Goal: Navigation & Orientation: Find specific page/section

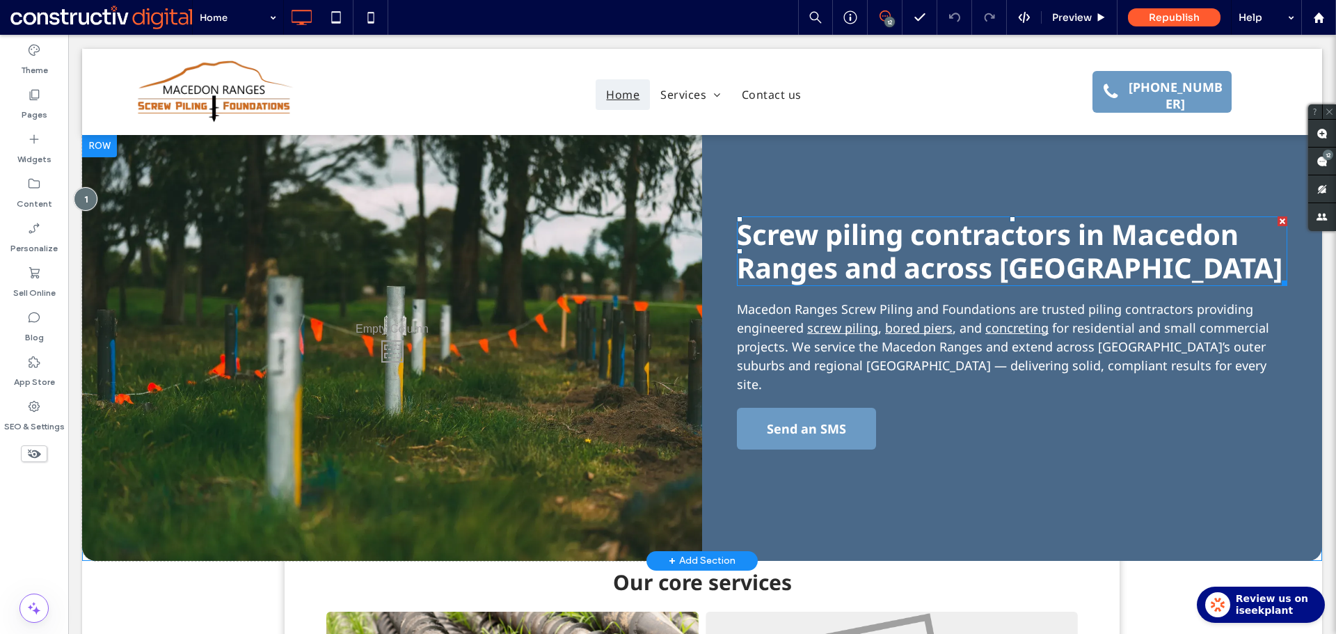
scroll to position [348, 0]
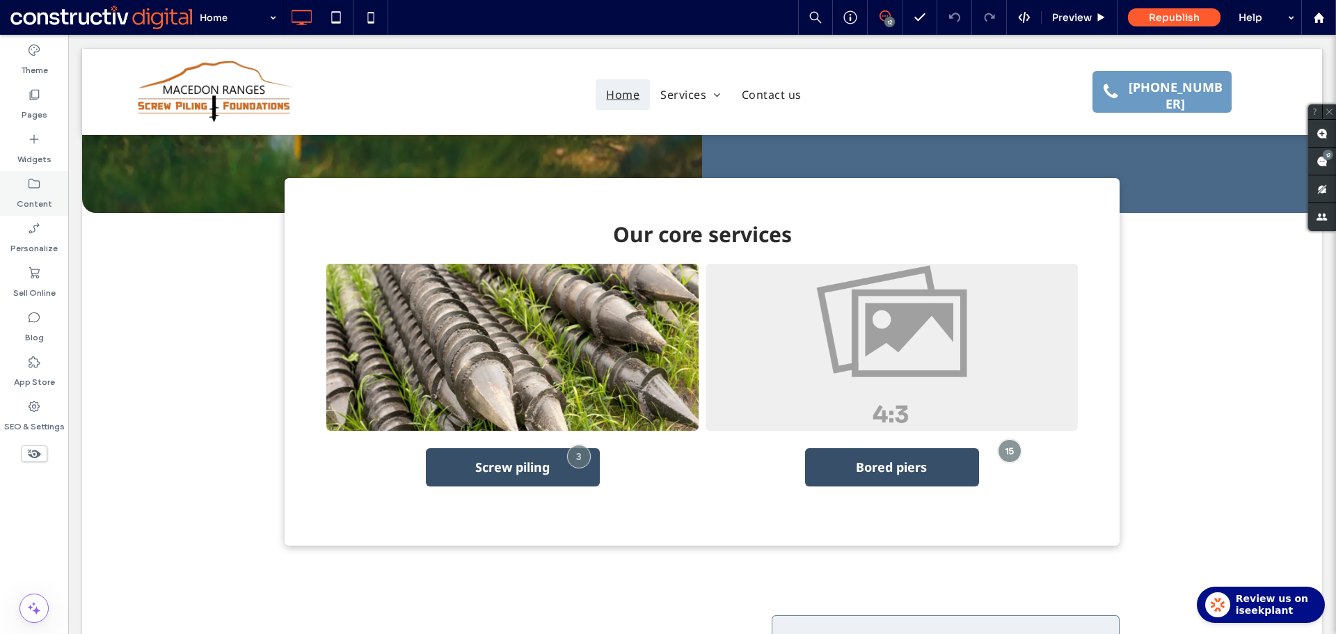
click at [45, 193] on label "Content" at bounding box center [34, 200] width 35 height 19
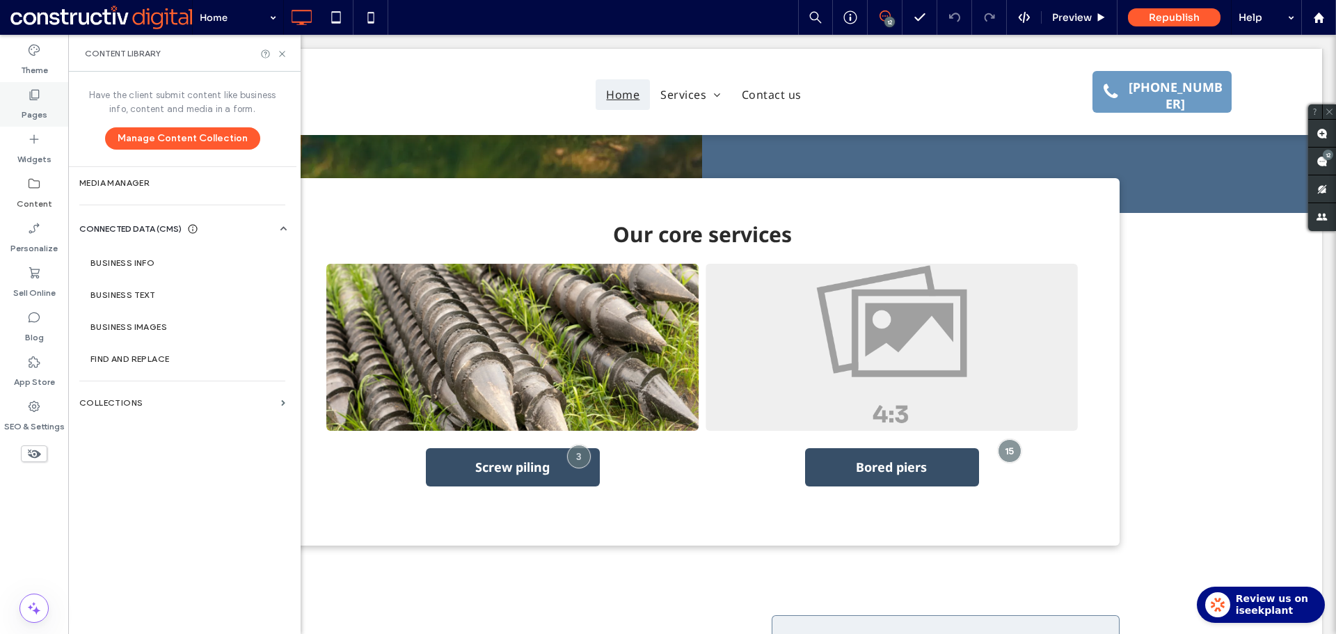
click at [29, 106] on label "Pages" at bounding box center [35, 111] width 26 height 19
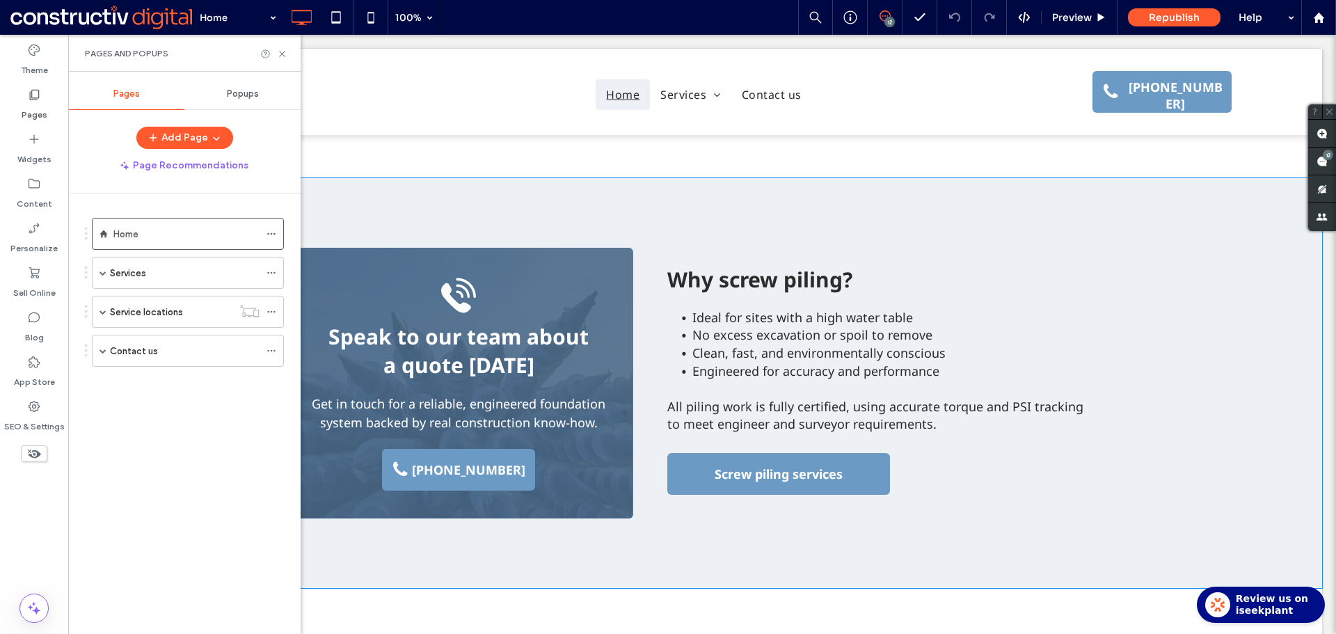
scroll to position [1113, 0]
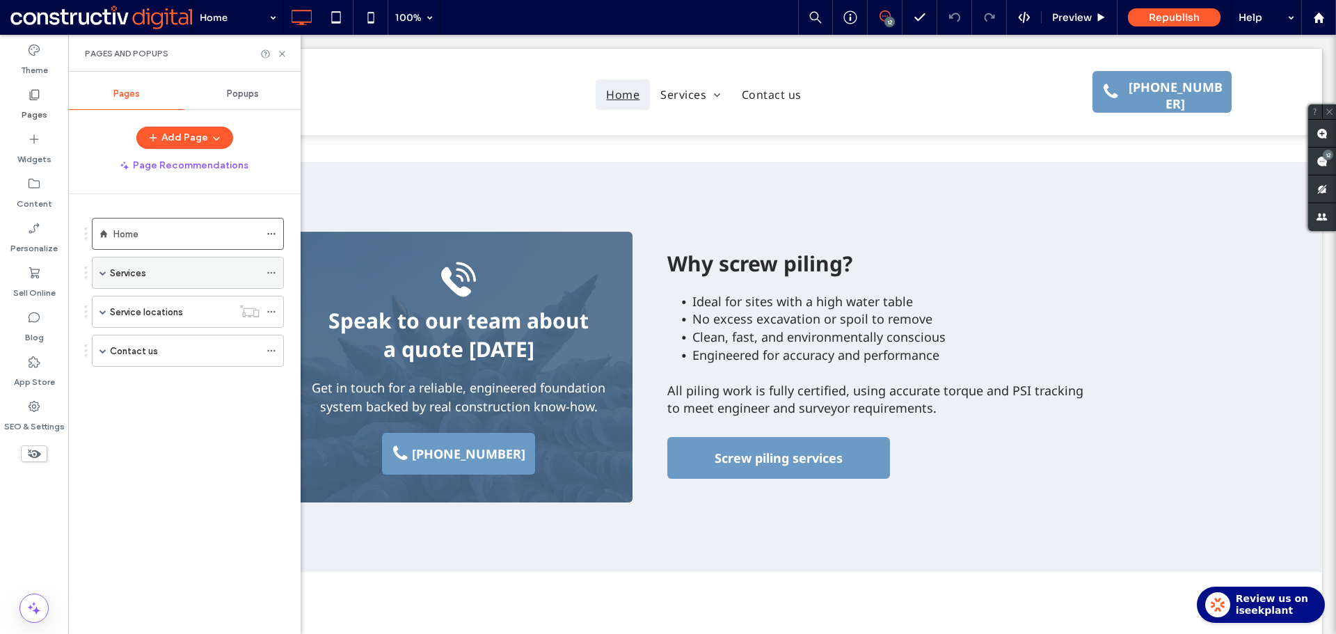
click at [100, 273] on span at bounding box center [102, 272] width 7 height 7
click at [175, 369] on label "Concrete foundations" at bounding box center [188, 369] width 95 height 24
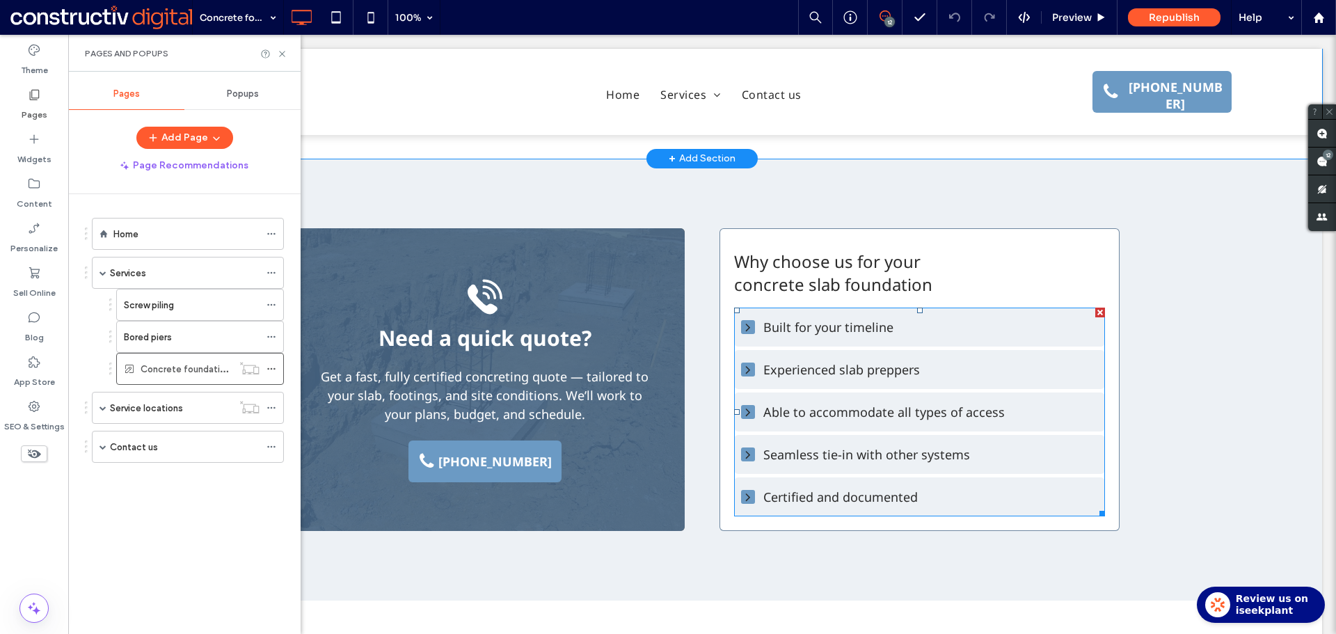
scroll to position [556, 0]
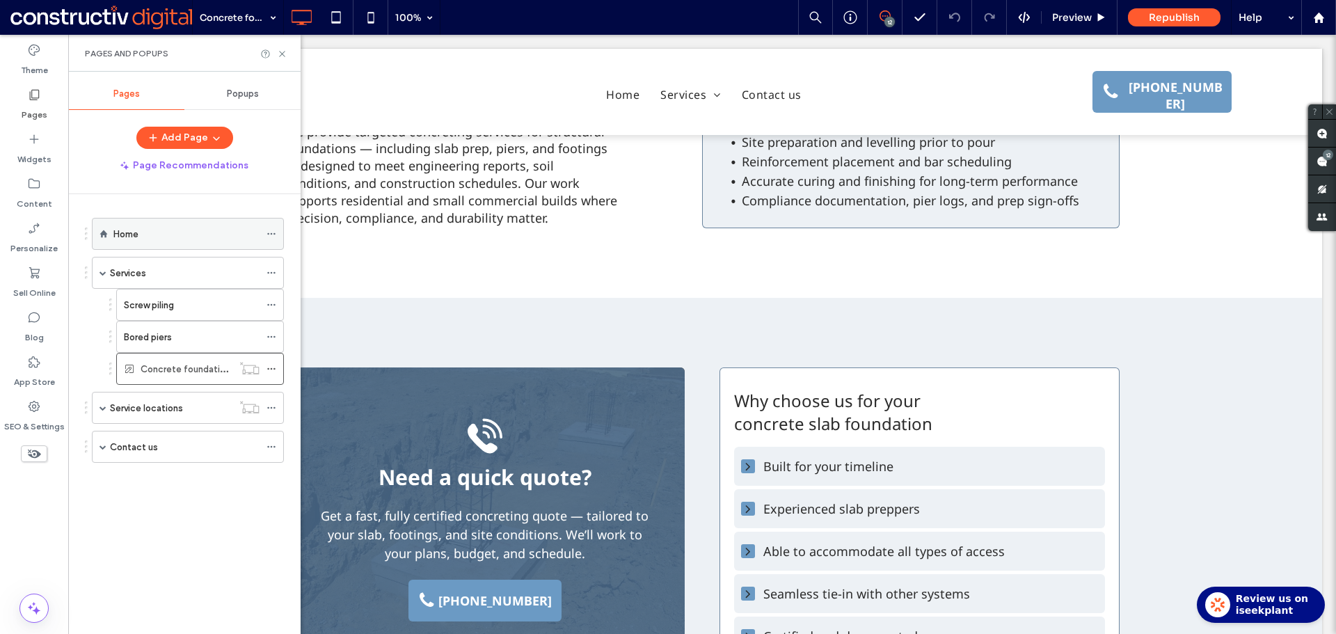
click at [189, 241] on div "Home" at bounding box center [186, 233] width 146 height 31
click at [280, 53] on icon at bounding box center [282, 54] width 10 height 10
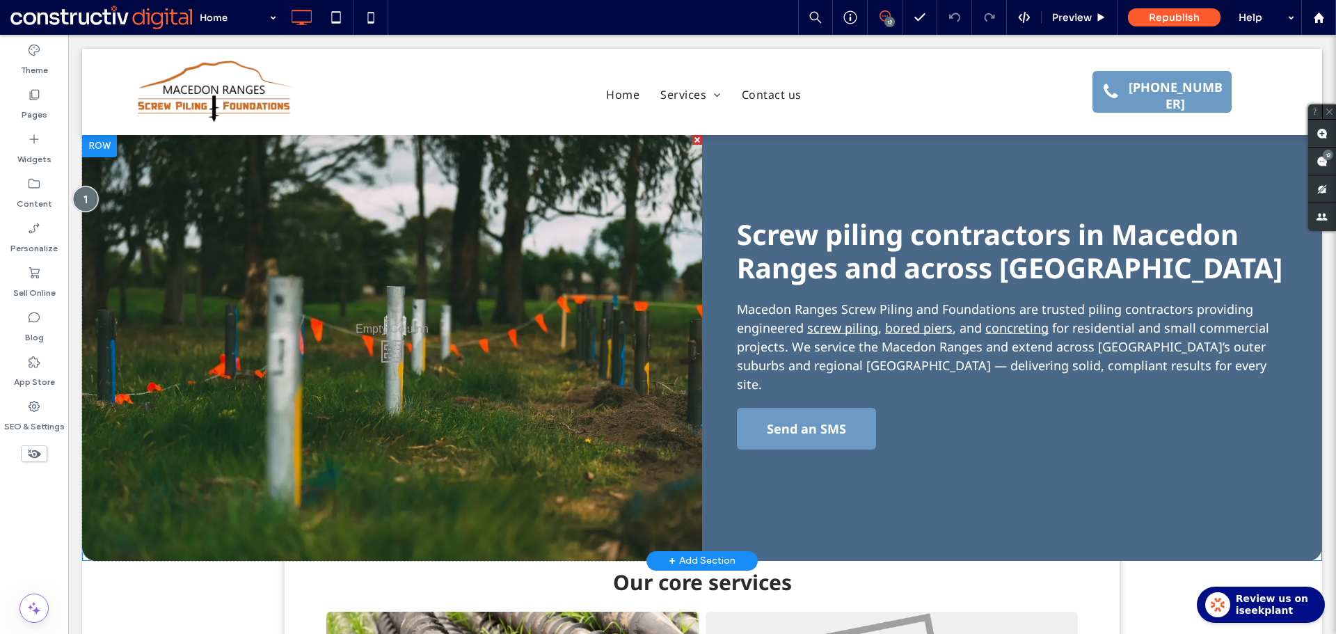
click at [96, 198] on div at bounding box center [85, 199] width 26 height 26
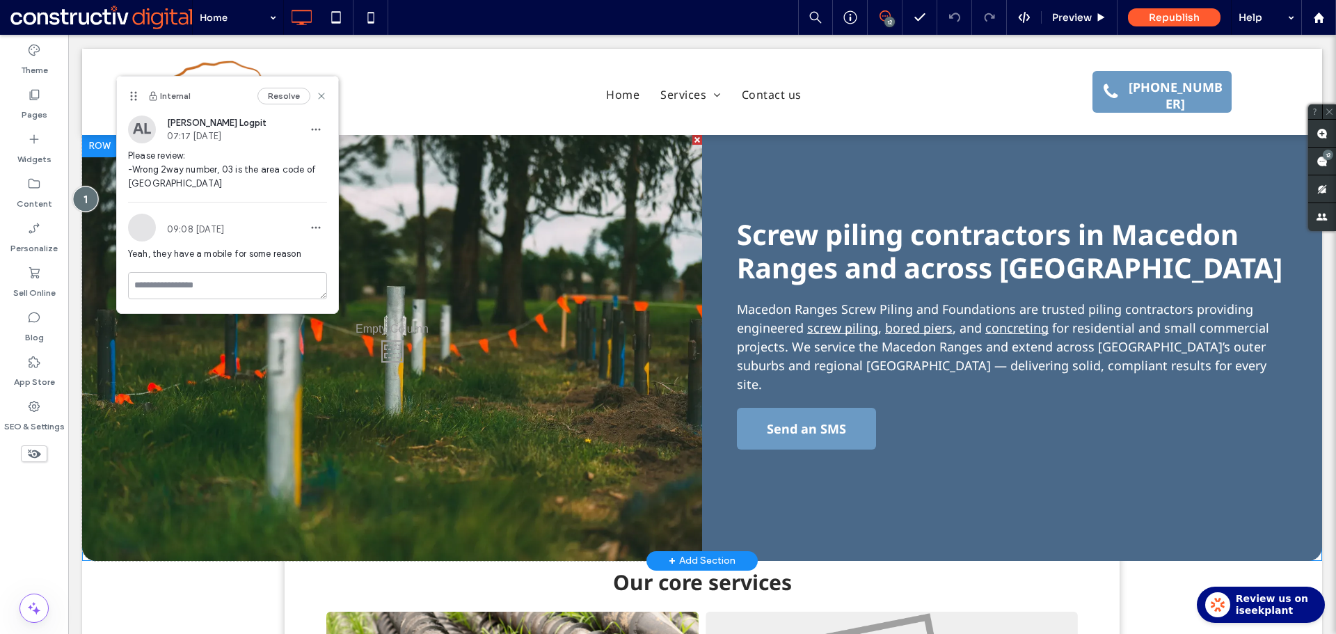
click at [91, 197] on div at bounding box center [85, 199] width 26 height 26
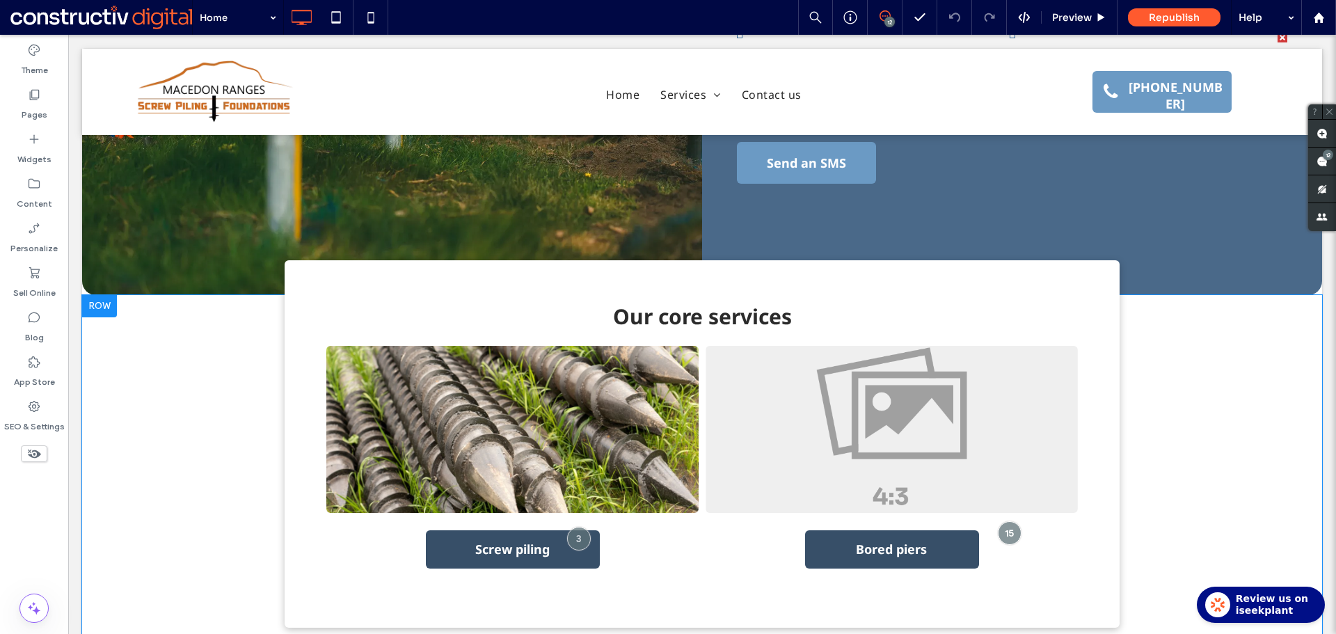
scroll to position [278, 0]
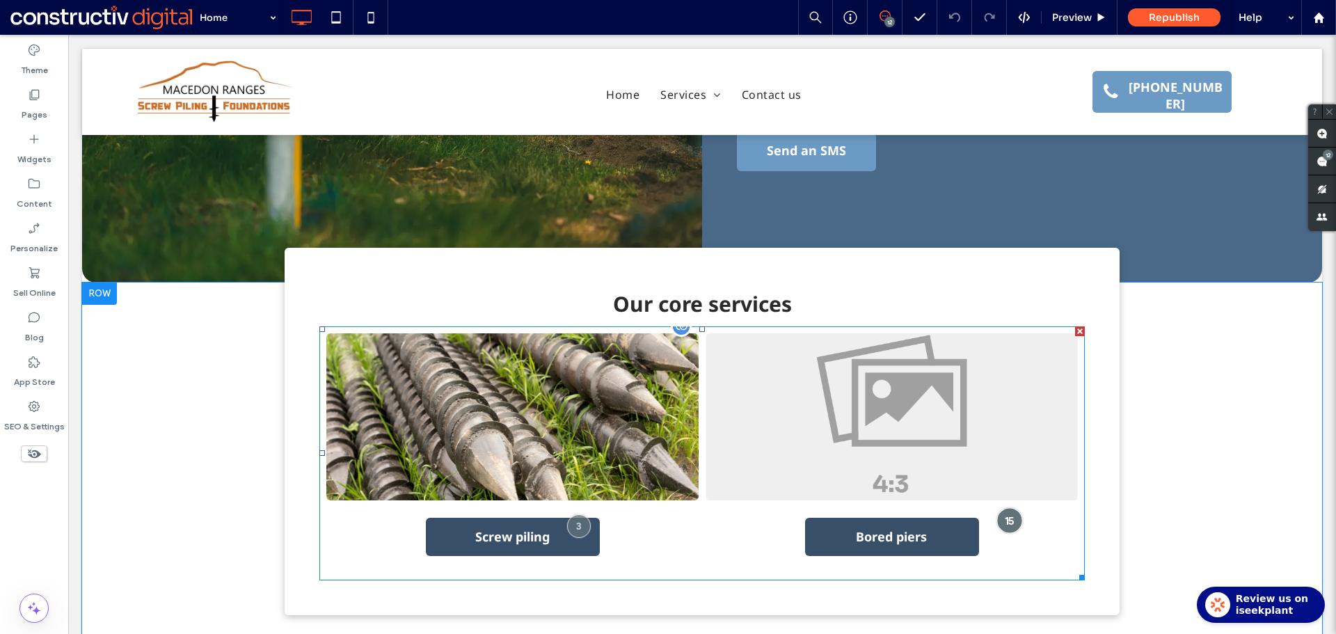
click at [1004, 507] on div at bounding box center [1009, 520] width 26 height 26
click at [1005, 507] on div at bounding box center [1009, 520] width 26 height 26
click at [577, 513] on div at bounding box center [579, 526] width 26 height 26
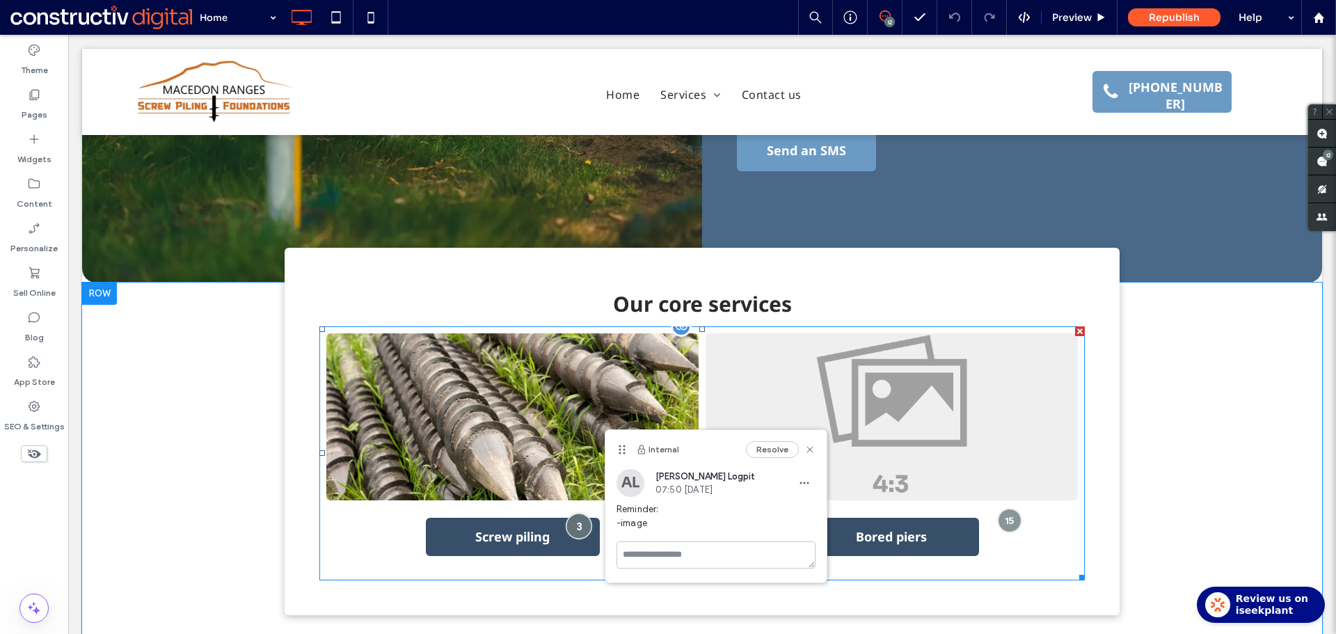
click at [572, 513] on div at bounding box center [579, 526] width 26 height 26
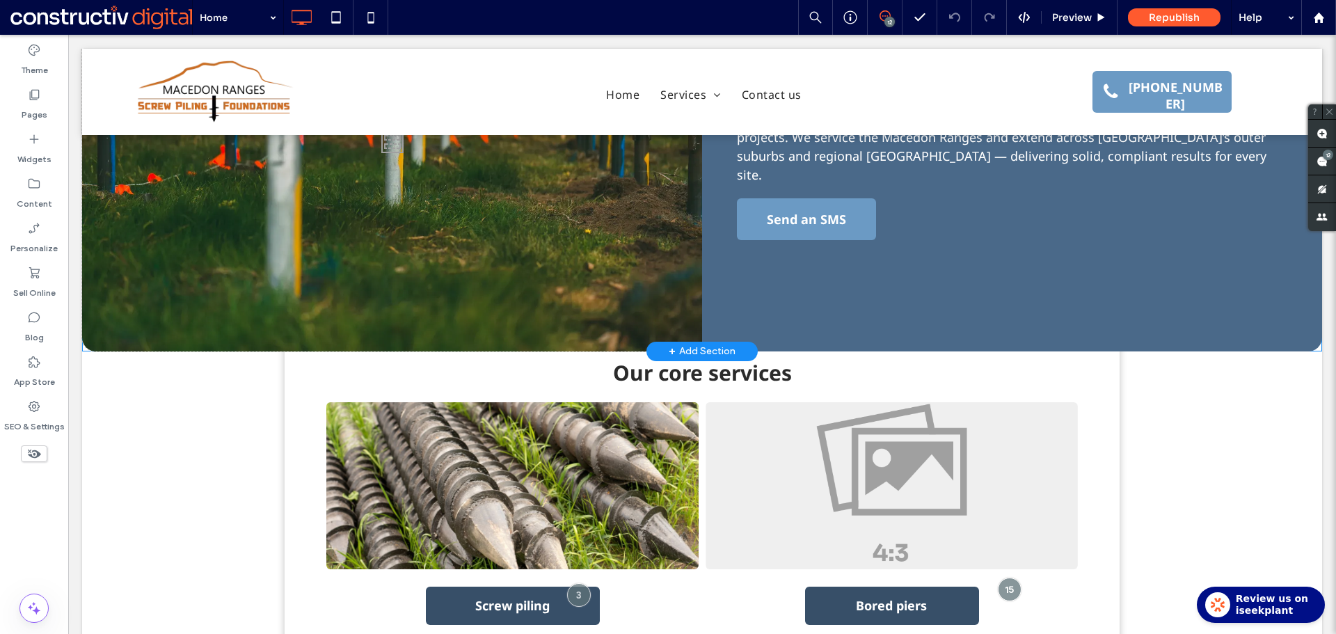
scroll to position [70, 0]
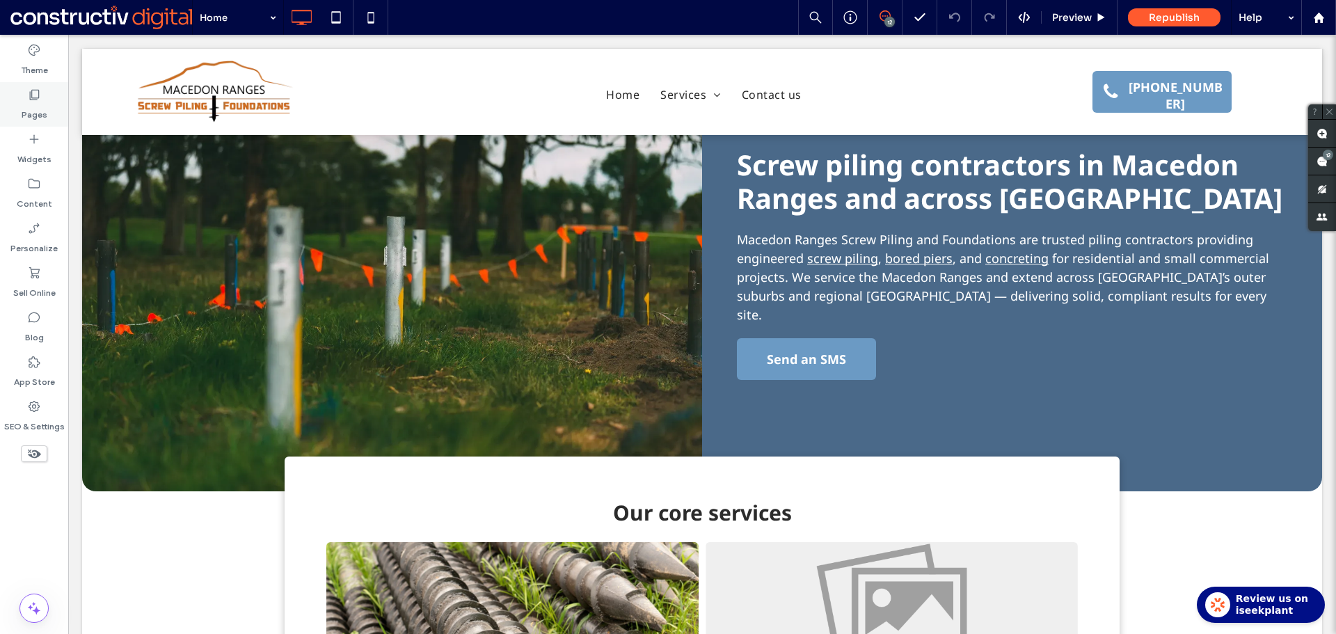
drag, startPoint x: 24, startPoint y: 101, endPoint x: 28, endPoint y: 109, distance: 9.0
click at [24, 101] on div "Pages" at bounding box center [34, 104] width 68 height 45
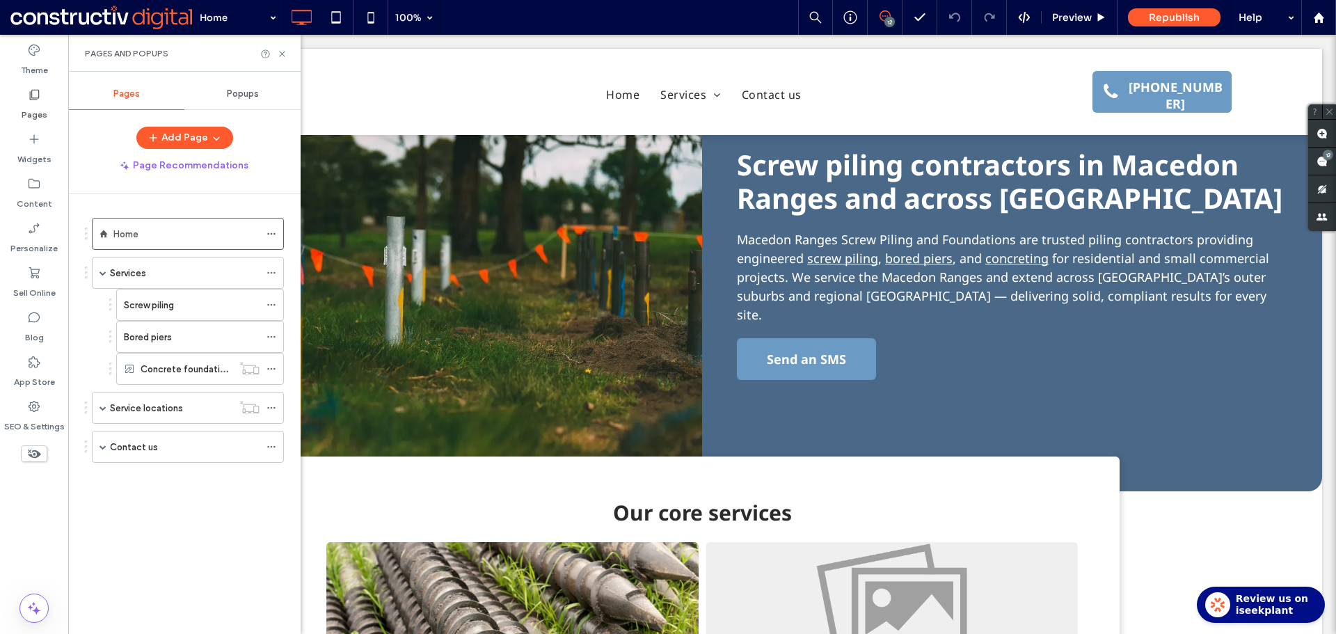
click at [278, 47] on div "Pages and Popups" at bounding box center [184, 53] width 232 height 37
click at [282, 56] on icon at bounding box center [282, 54] width 10 height 10
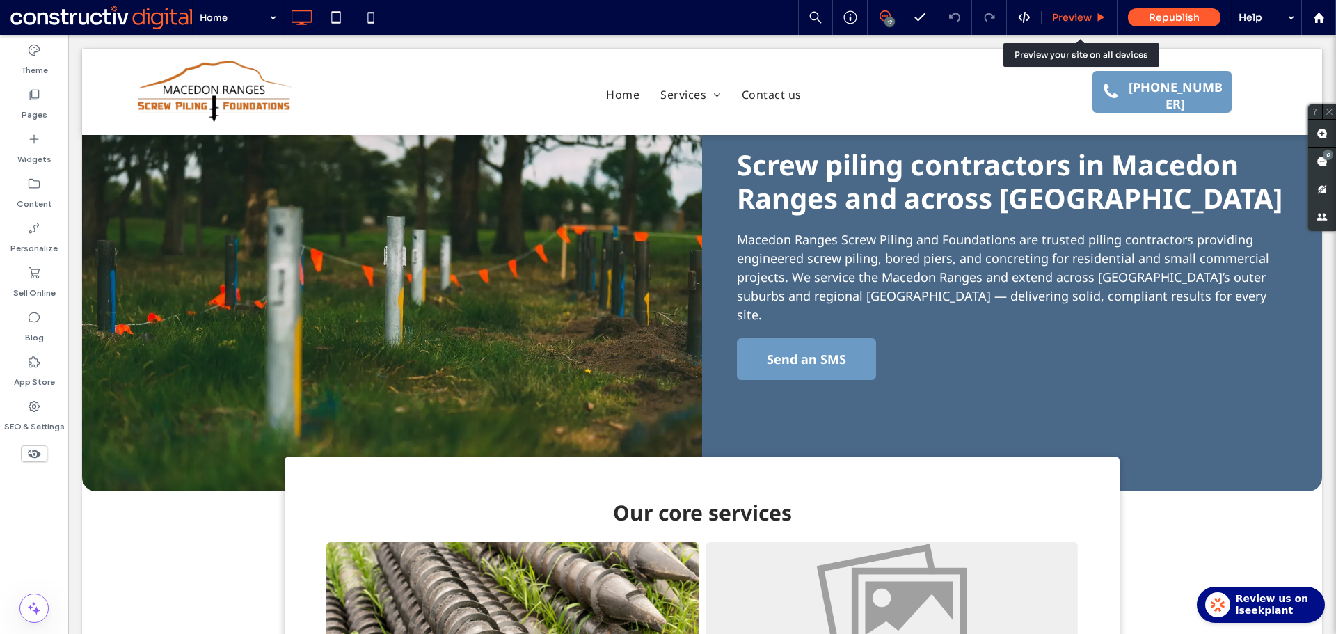
drag, startPoint x: 1075, startPoint y: 11, endPoint x: 1043, endPoint y: 25, distance: 34.9
click at [1075, 10] on div "Preview" at bounding box center [1079, 17] width 76 height 35
click at [1064, 15] on span "Preview" at bounding box center [1072, 17] width 40 height 13
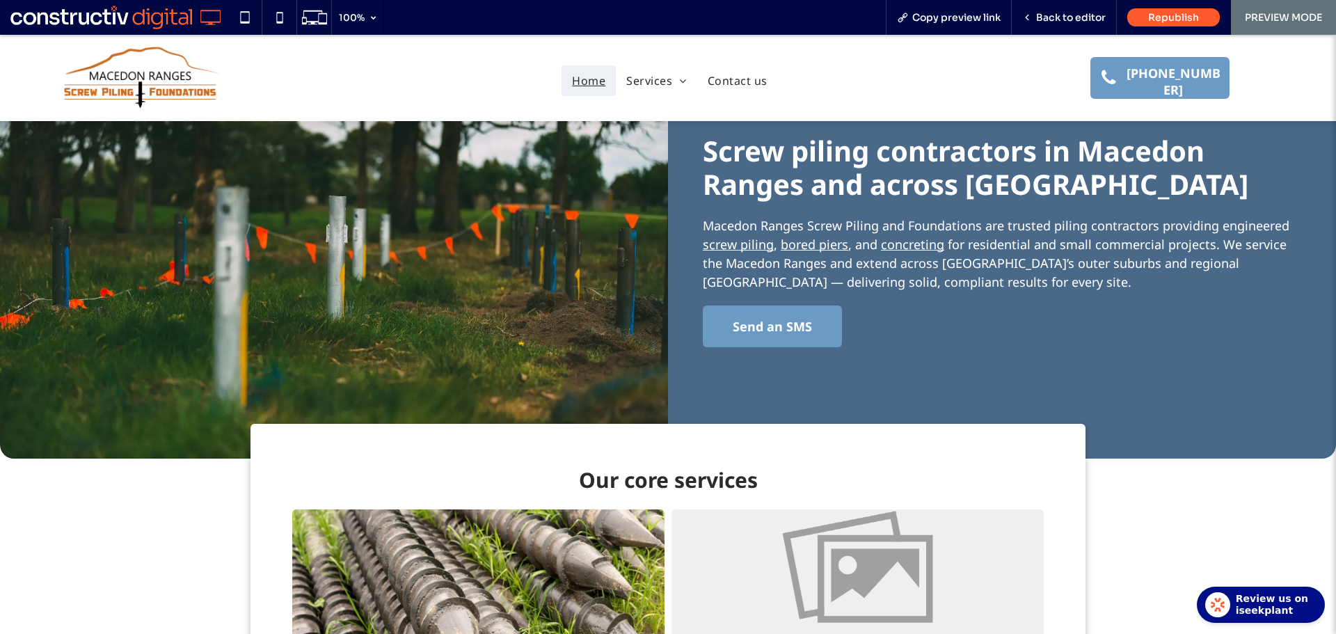
click at [910, 246] on link "concreting" at bounding box center [912, 244] width 63 height 17
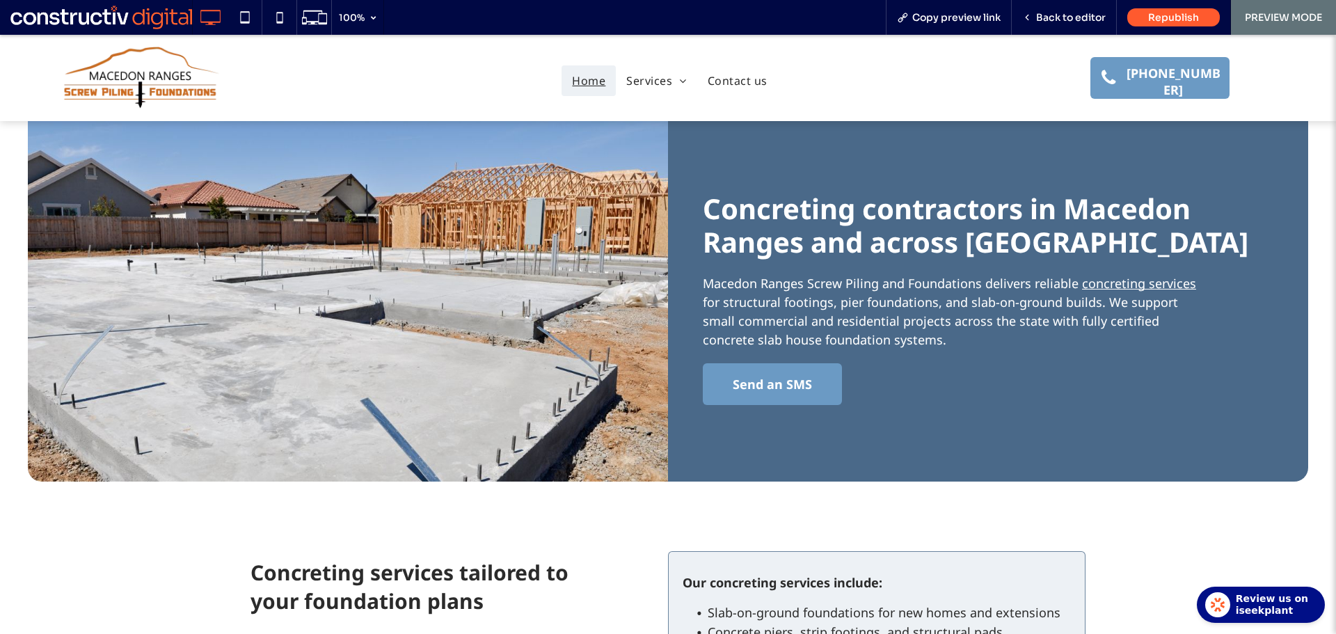
click at [590, 81] on span "Home" at bounding box center [588, 80] width 33 height 17
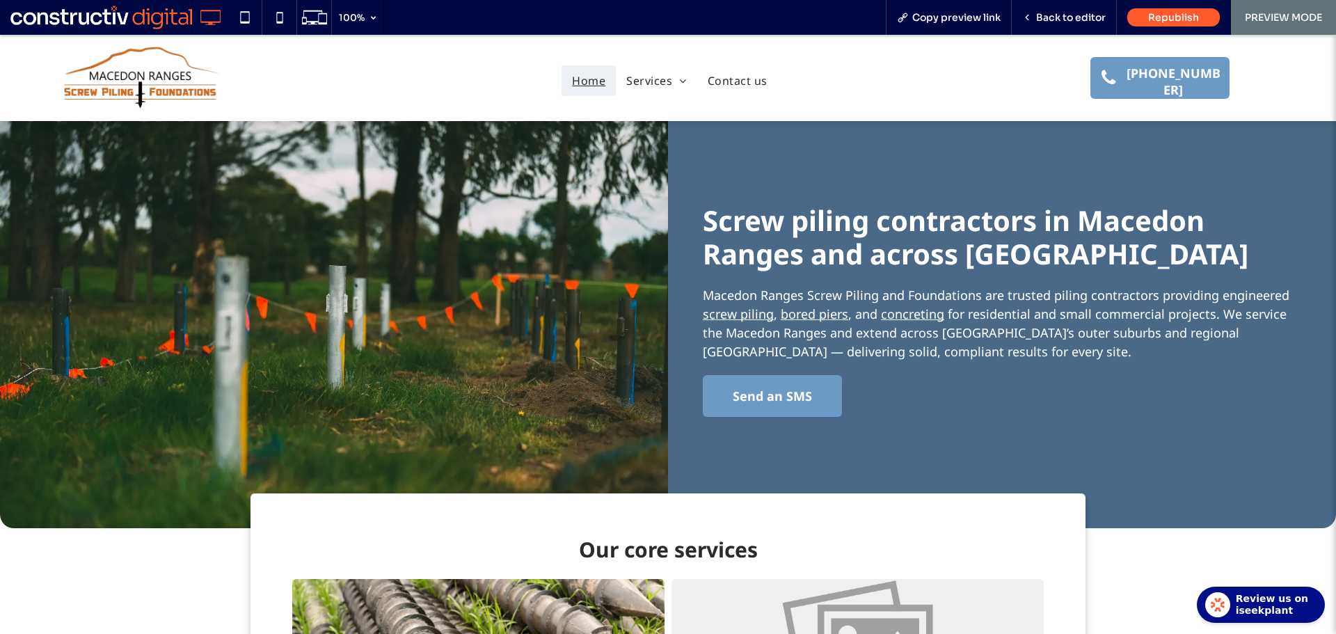
click at [905, 314] on link "concreting" at bounding box center [912, 313] width 63 height 17
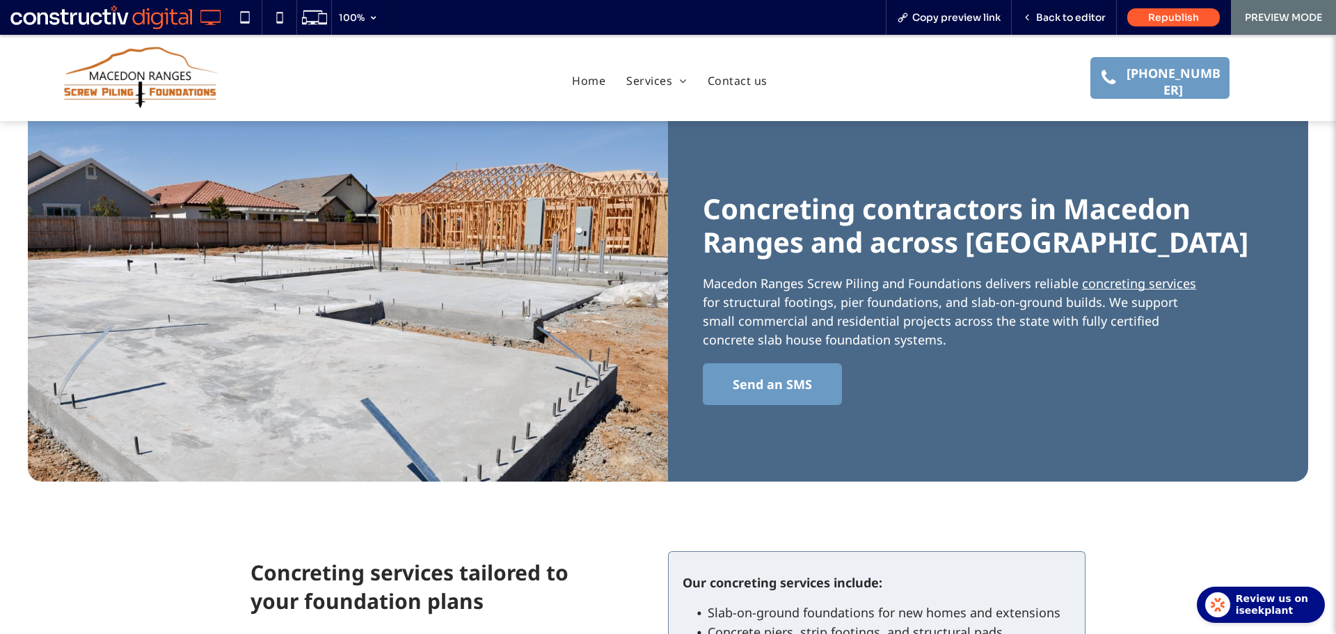
click at [1137, 279] on link "concreting services" at bounding box center [1139, 283] width 114 height 17
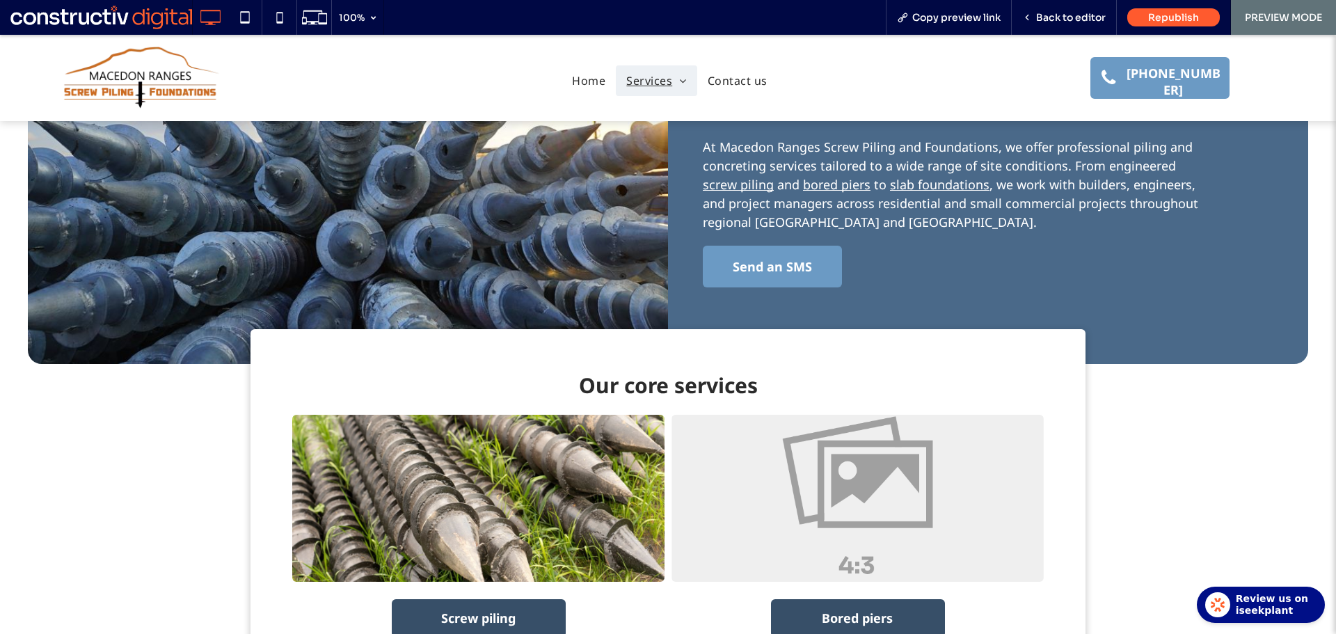
scroll to position [70, 0]
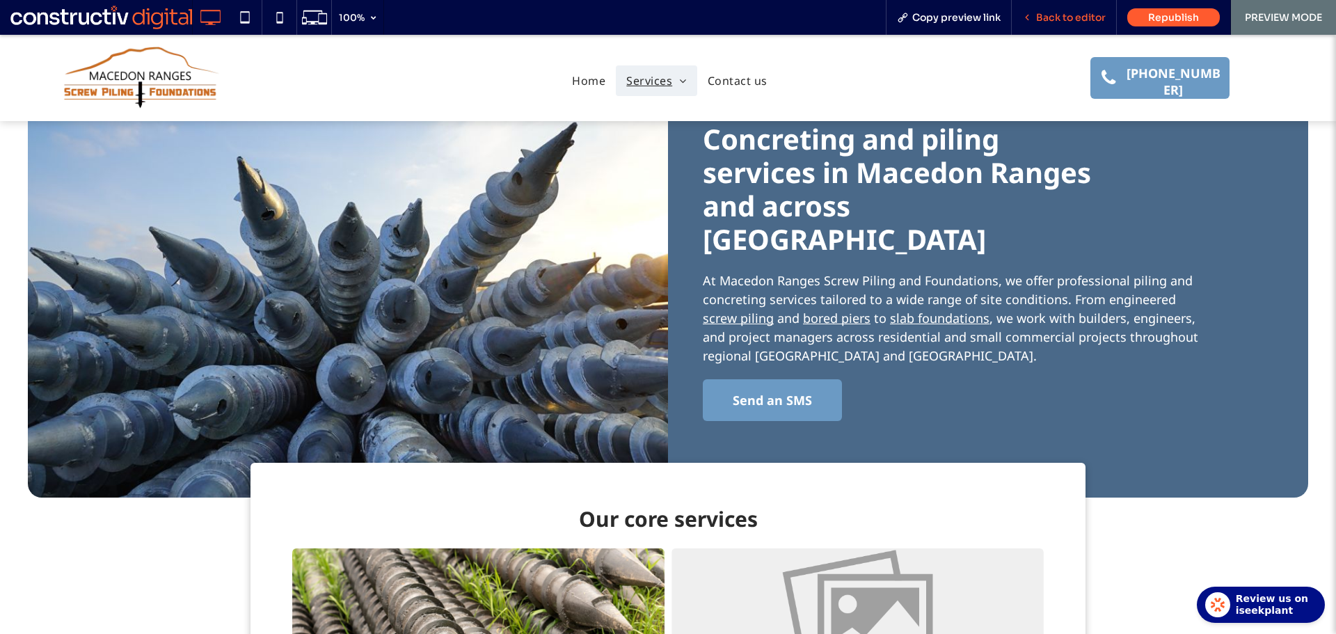
click at [1072, 22] on span "Back to editor" at bounding box center [1071, 17] width 70 height 13
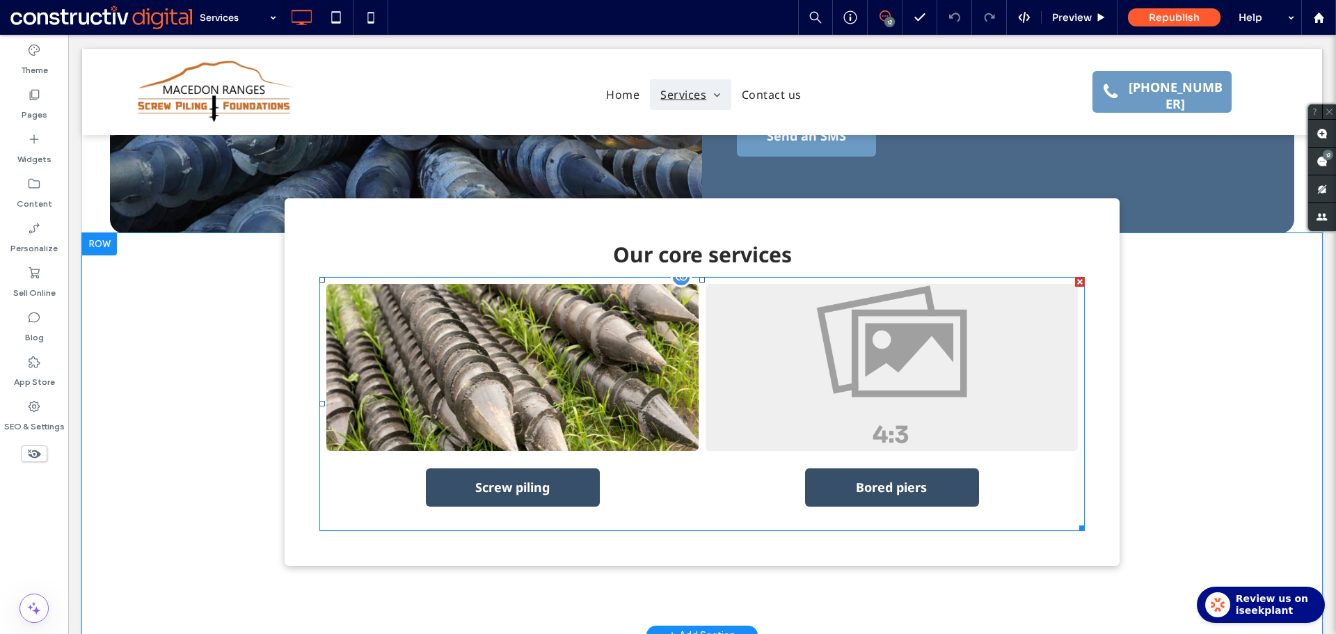
scroll to position [278, 0]
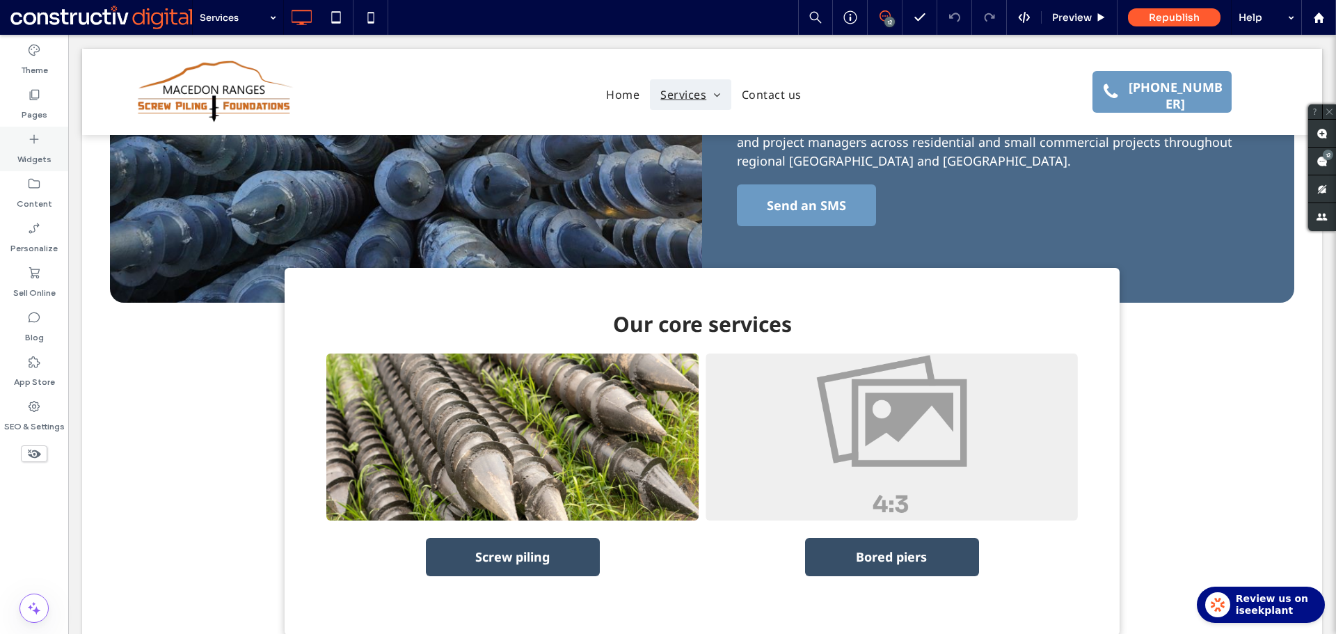
drag, startPoint x: 39, startPoint y: 109, endPoint x: 57, endPoint y: 136, distance: 32.0
click at [39, 109] on label "Pages" at bounding box center [35, 111] width 26 height 19
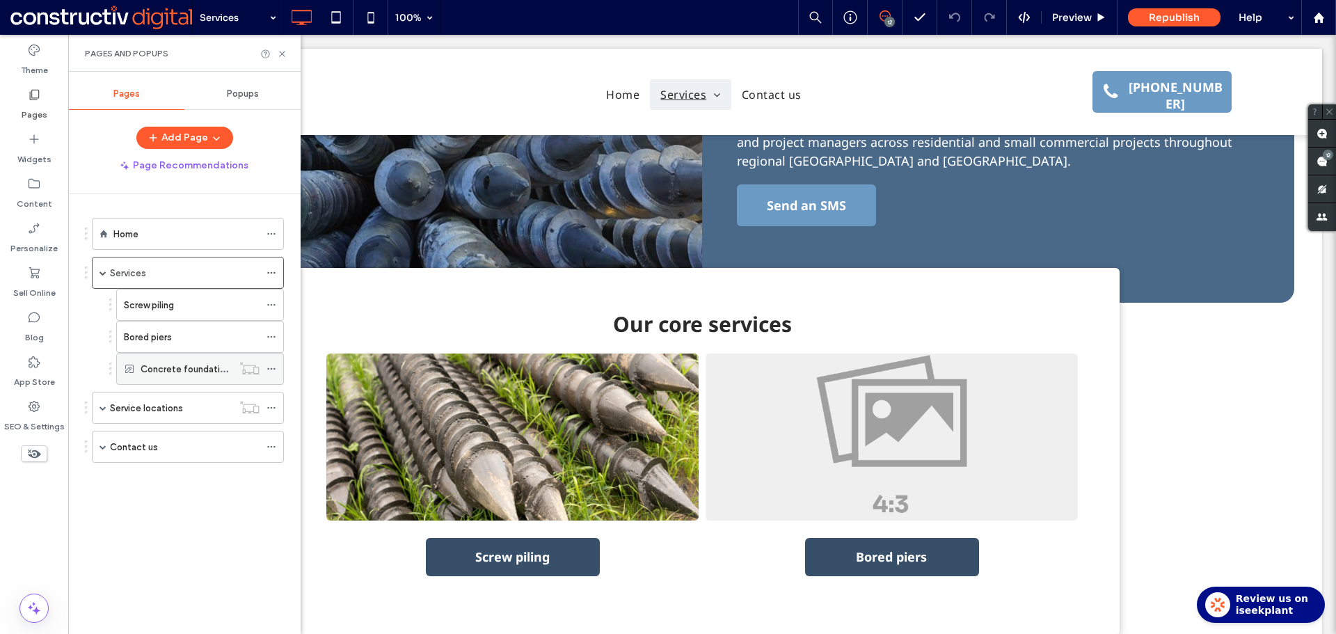
click at [195, 372] on label "Concrete foundations" at bounding box center [188, 369] width 95 height 24
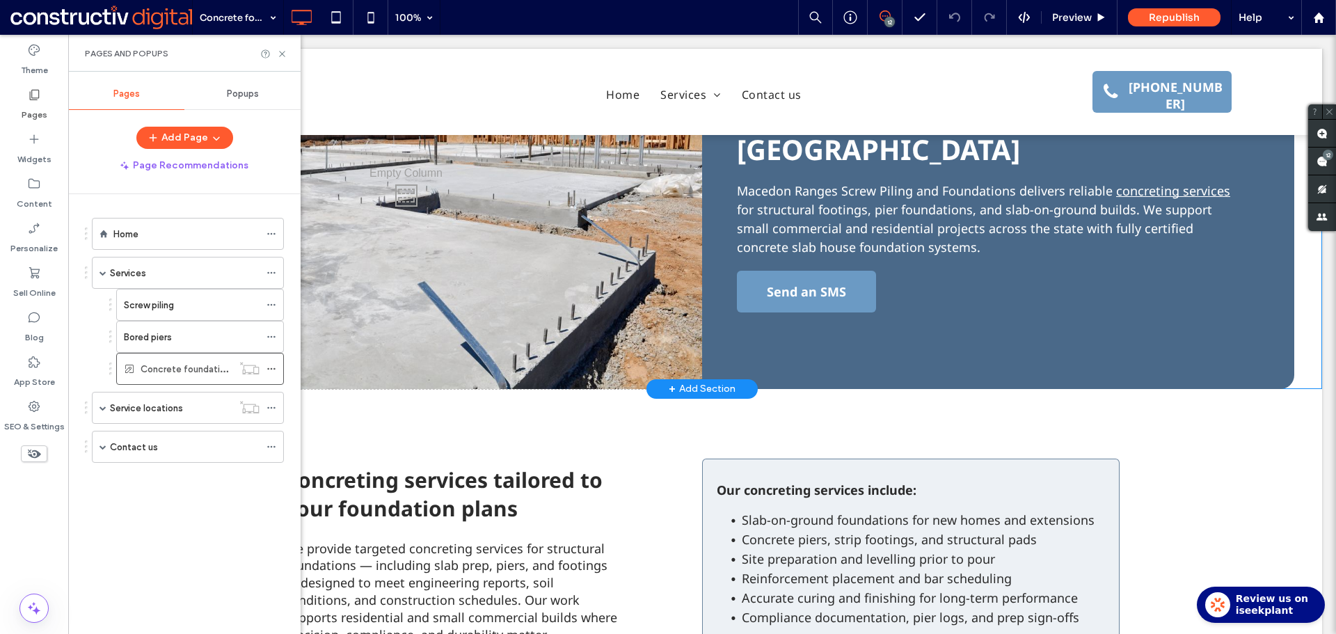
scroll to position [70, 0]
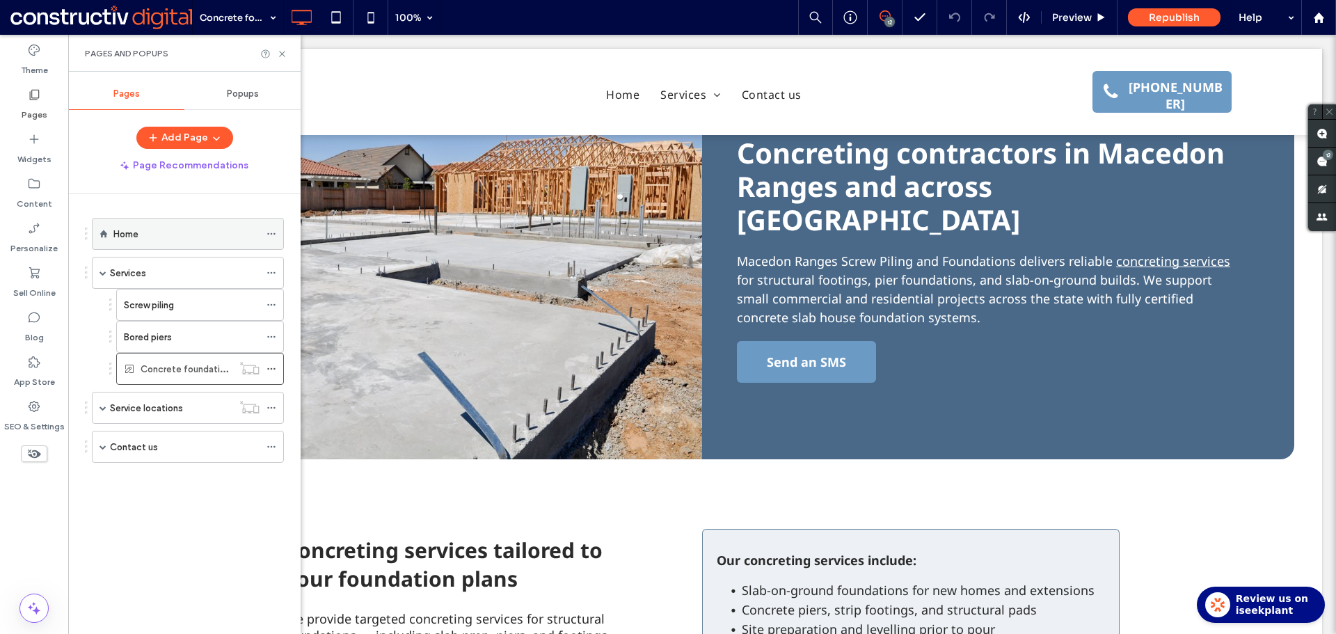
click at [152, 233] on div "Home" at bounding box center [186, 233] width 146 height 15
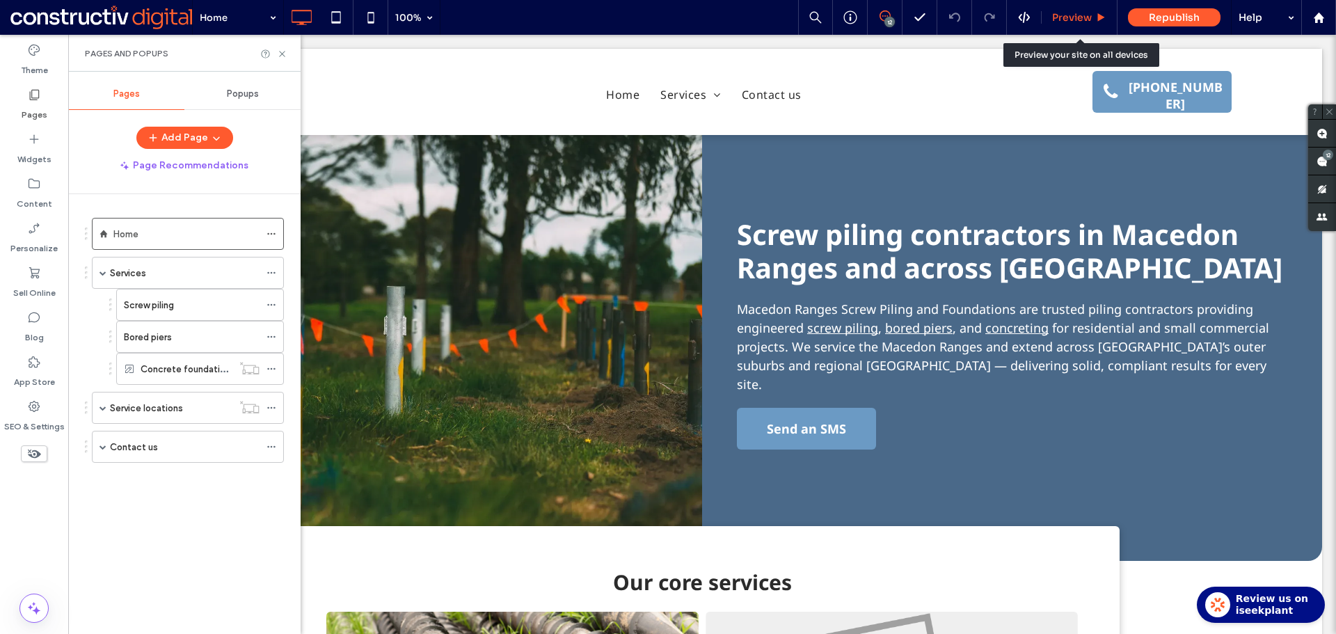
click at [1067, 16] on span "Preview" at bounding box center [1072, 17] width 40 height 13
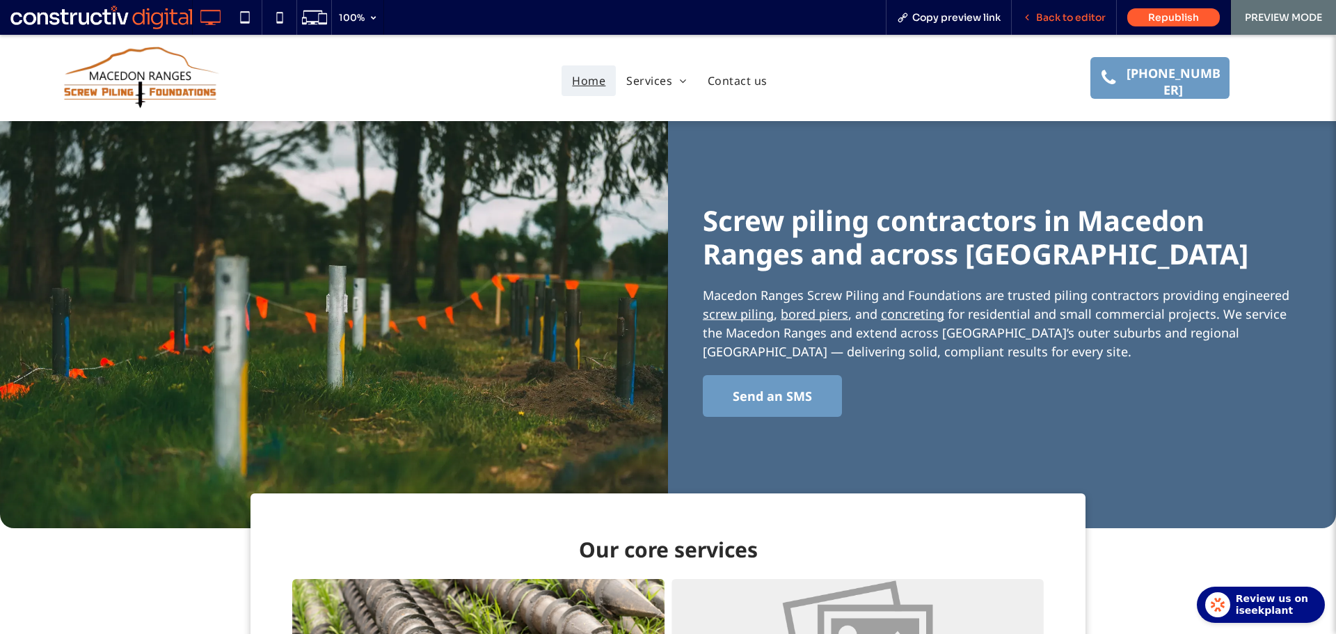
click at [1069, 15] on span "Back to editor" at bounding box center [1071, 17] width 70 height 13
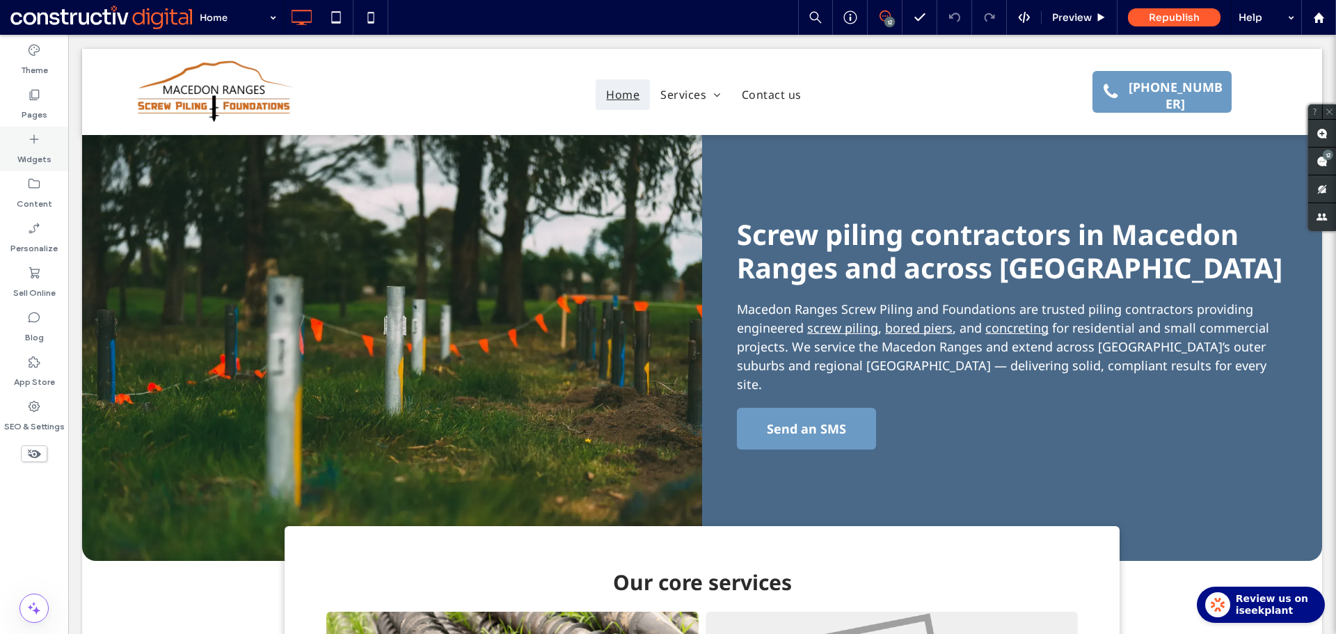
drag, startPoint x: 33, startPoint y: 119, endPoint x: 60, endPoint y: 161, distance: 49.4
click at [33, 118] on label "Pages" at bounding box center [35, 111] width 26 height 19
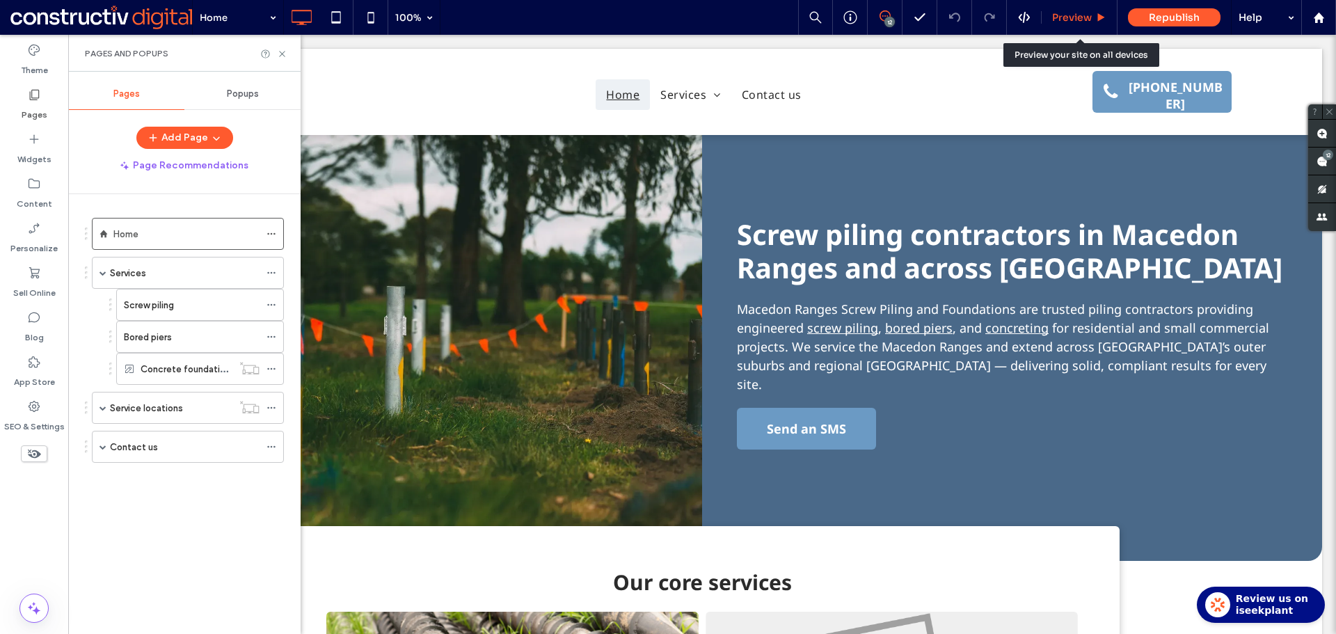
click at [1077, 17] on span "Preview" at bounding box center [1072, 17] width 40 height 13
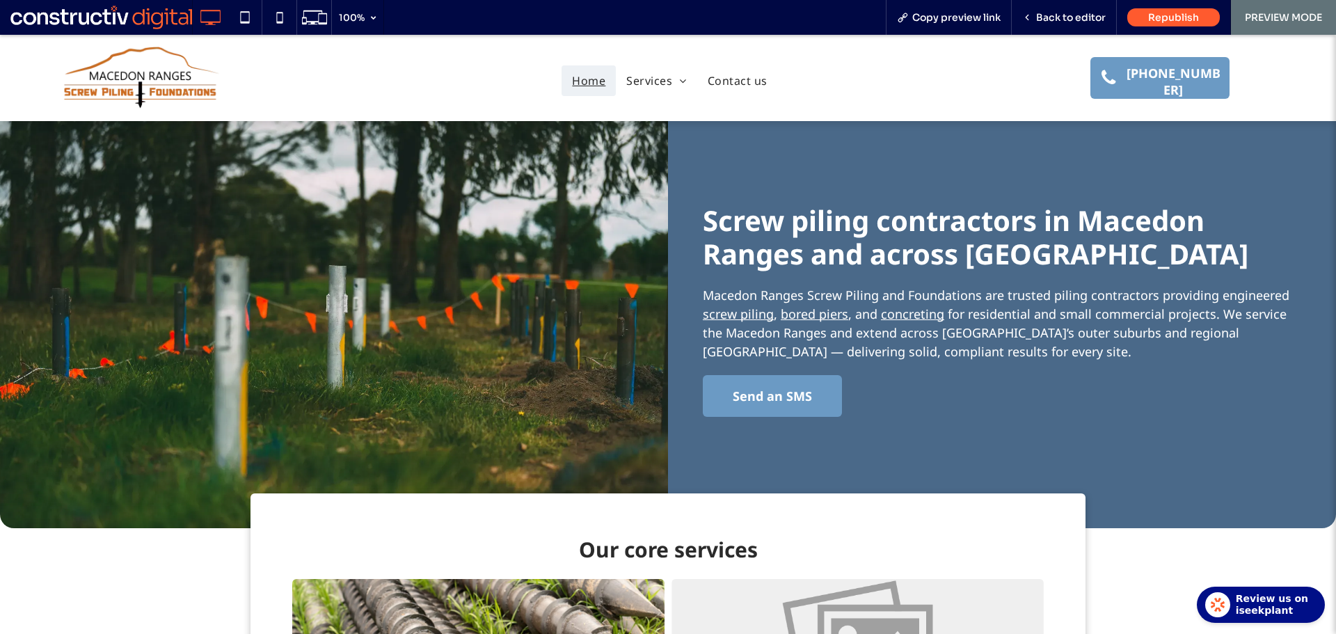
click at [916, 315] on link "concreting" at bounding box center [912, 313] width 63 height 17
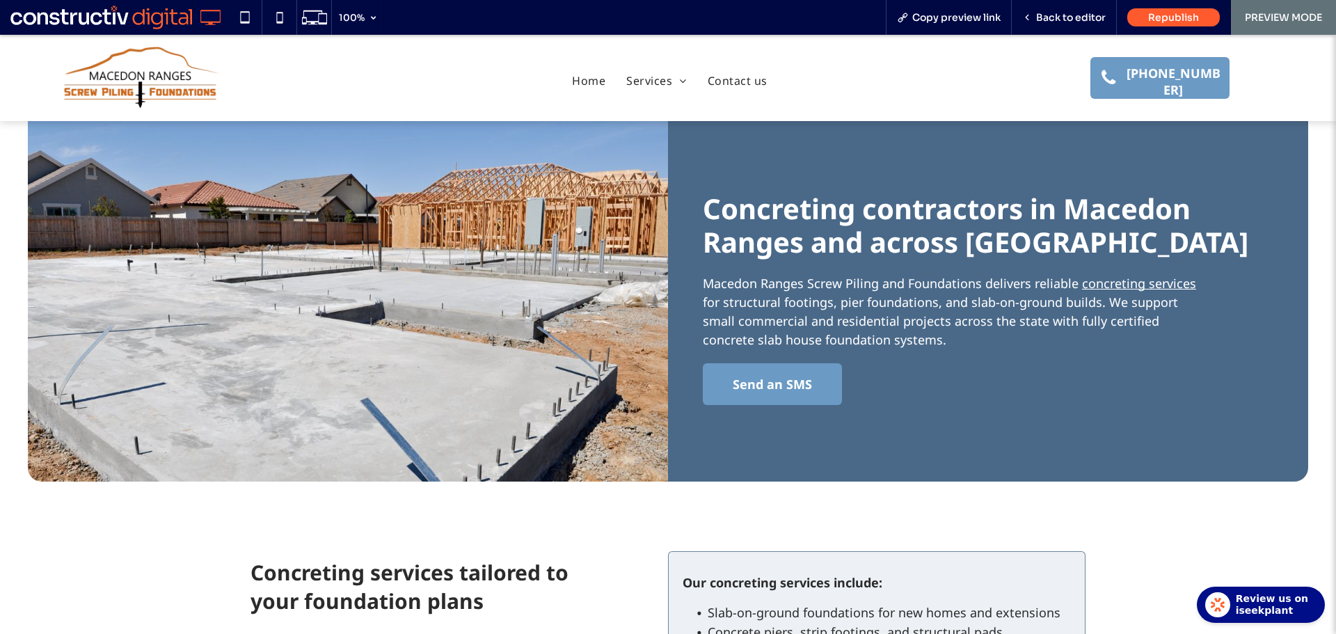
click at [179, 83] on img at bounding box center [140, 77] width 161 height 65
click at [1078, 19] on span "Back to editor" at bounding box center [1071, 17] width 70 height 13
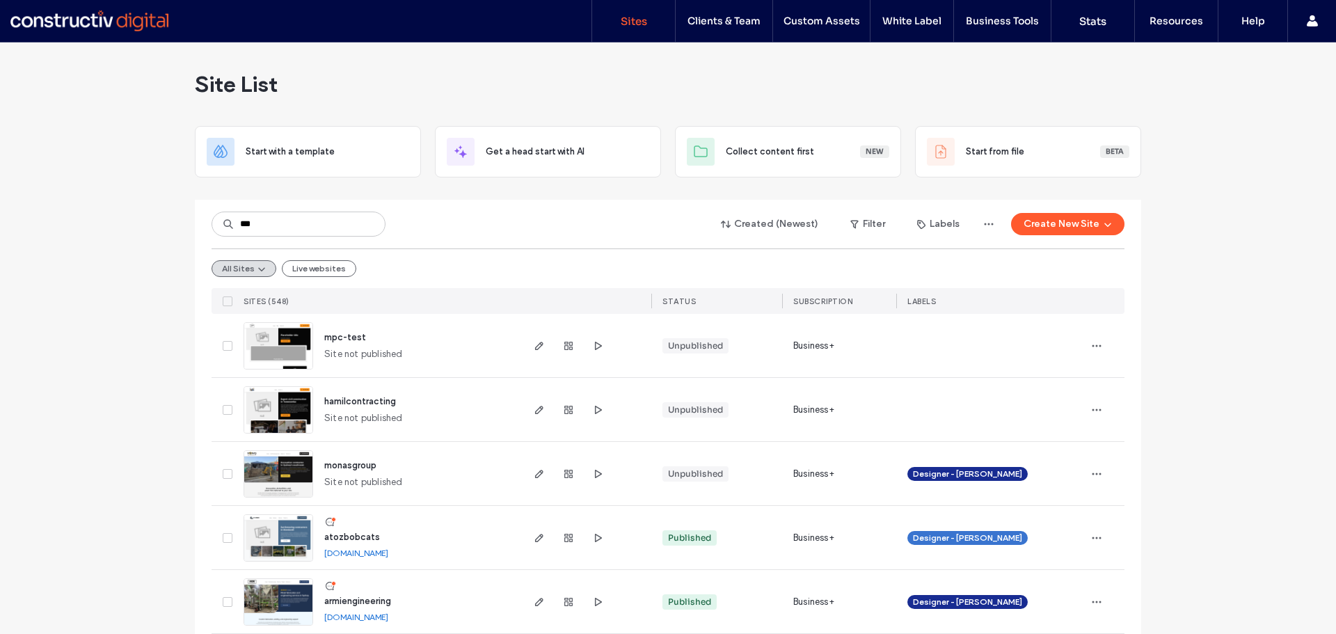
type input "****"
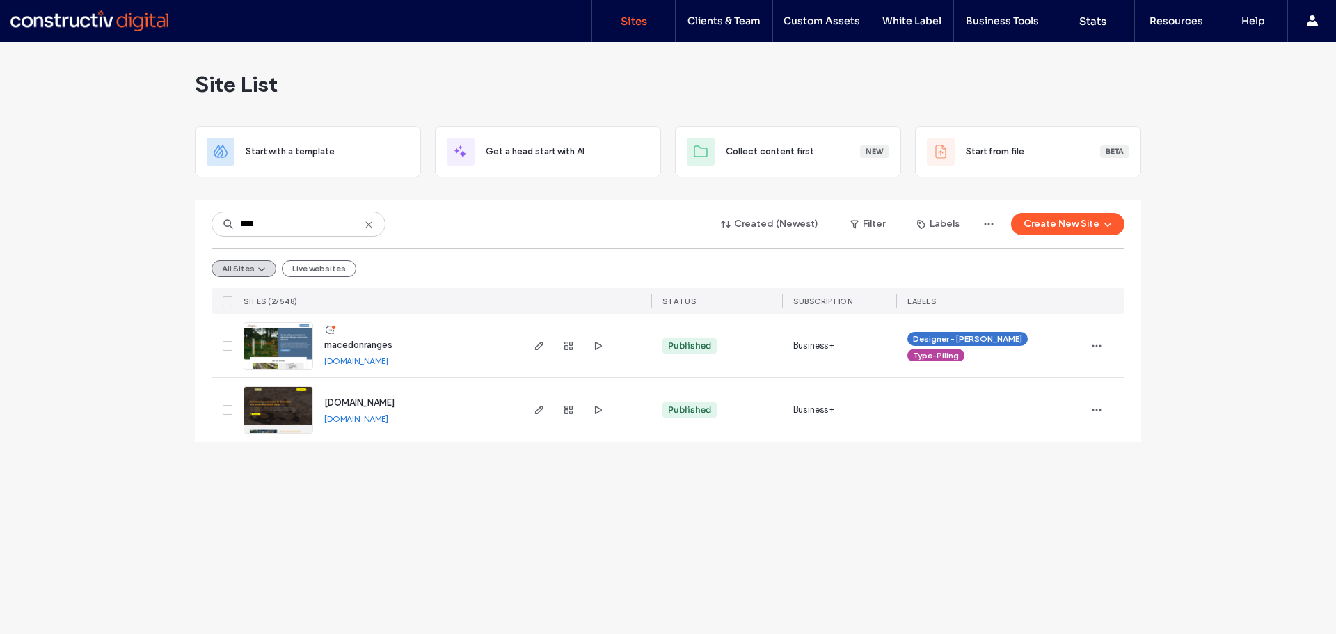
click at [337, 217] on input "****" at bounding box center [298, 223] width 174 height 25
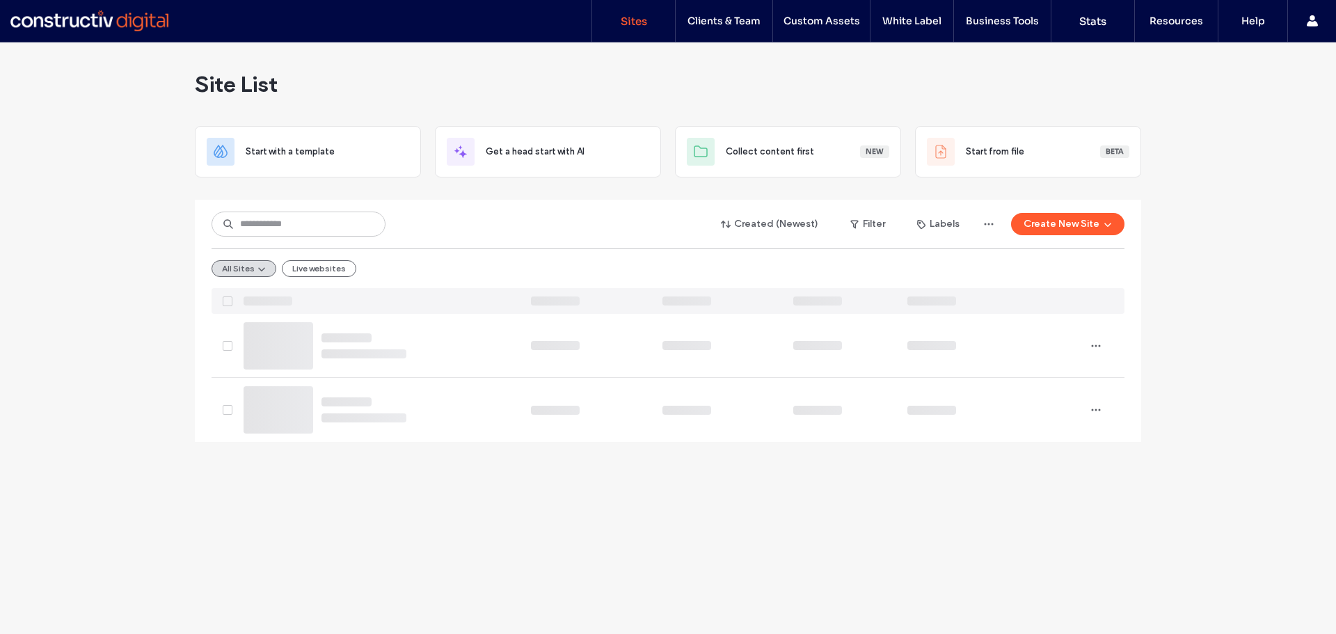
click at [490, 228] on div "Created (Newest) Filter Labels Create New Site" at bounding box center [667, 224] width 913 height 26
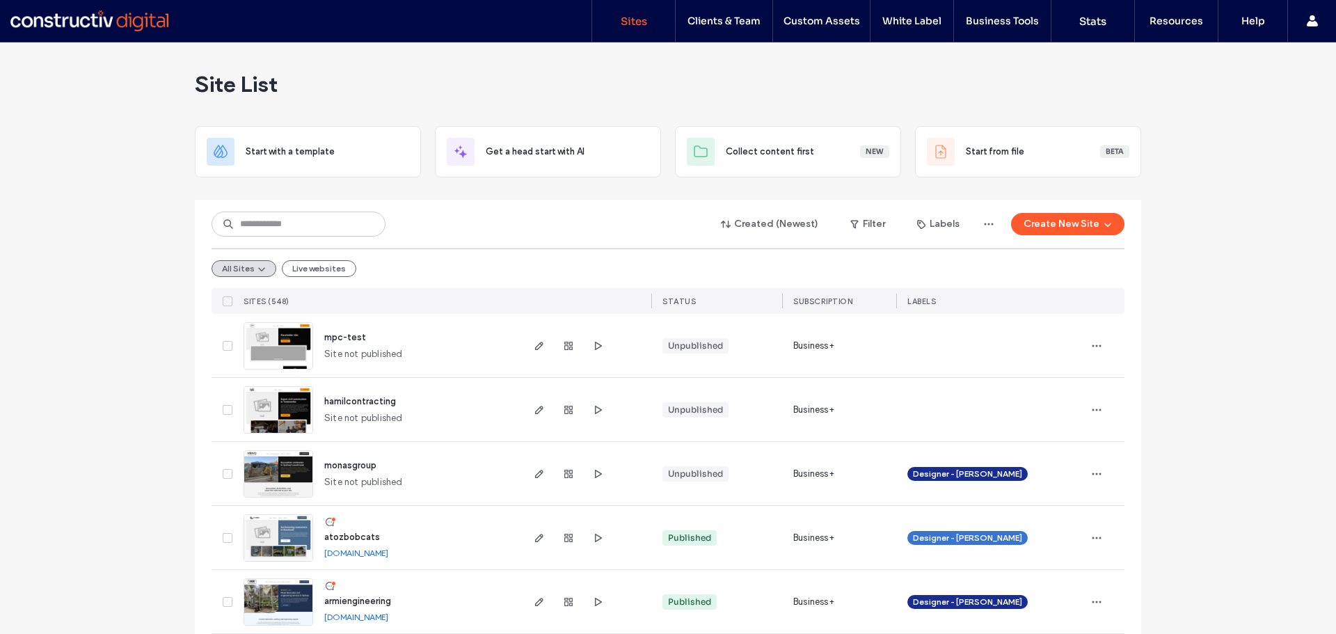
click at [467, 227] on div "Created (Newest) Filter Labels Create New Site" at bounding box center [667, 224] width 913 height 26
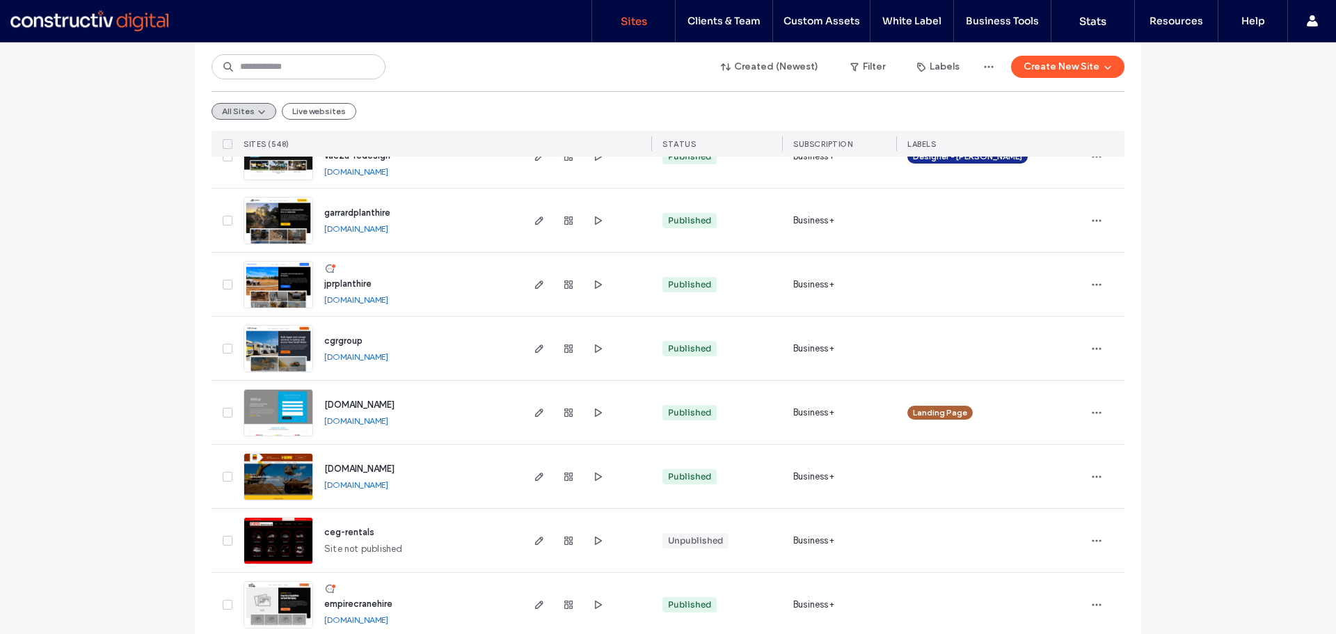
scroll to position [1043, 0]
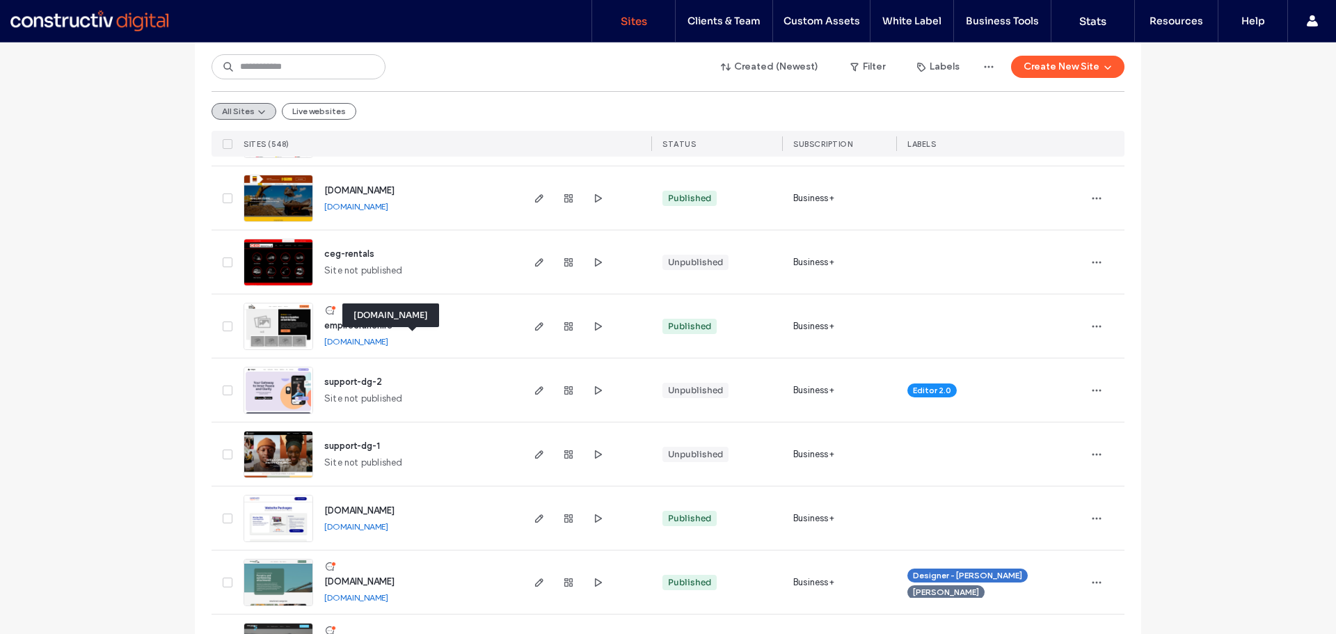
drag, startPoint x: 437, startPoint y: 344, endPoint x: 491, endPoint y: 343, distance: 54.3
click at [388, 344] on link "empirecranehire.sites.constructivdigital.com.au" at bounding box center [356, 341] width 64 height 10
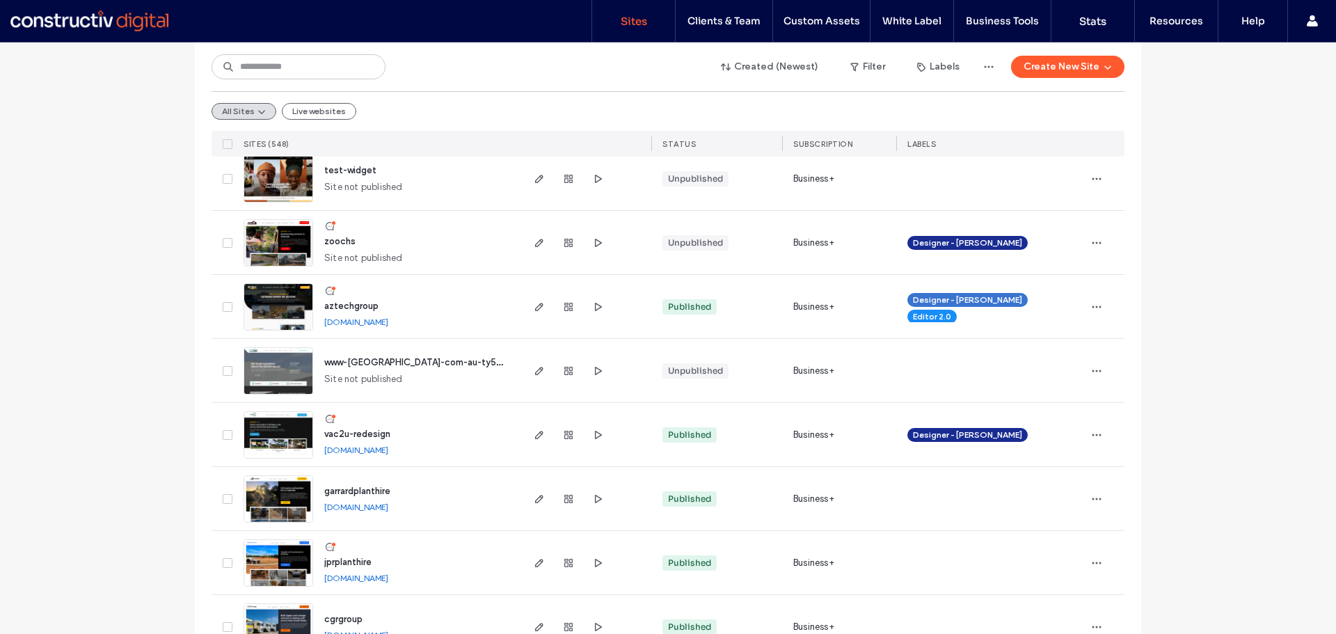
scroll to position [209, 0]
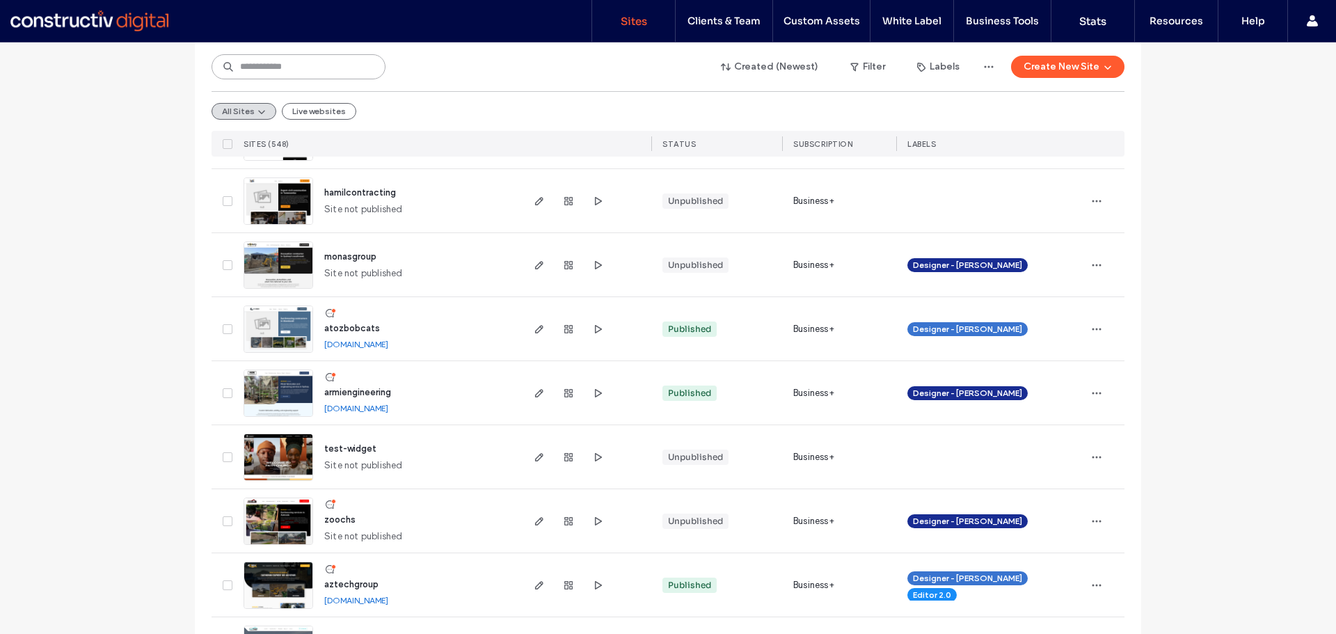
click at [298, 61] on input at bounding box center [298, 66] width 174 height 25
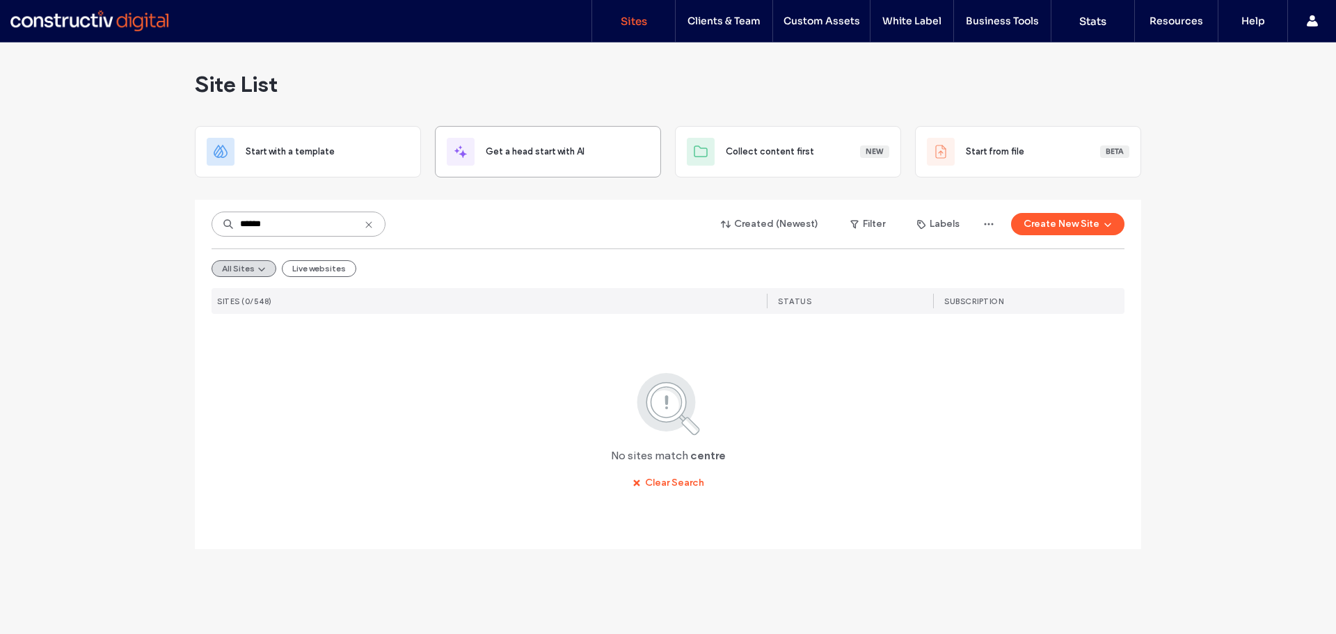
scroll to position [0, 0]
type input "******"
